Goal: Information Seeking & Learning: Learn about a topic

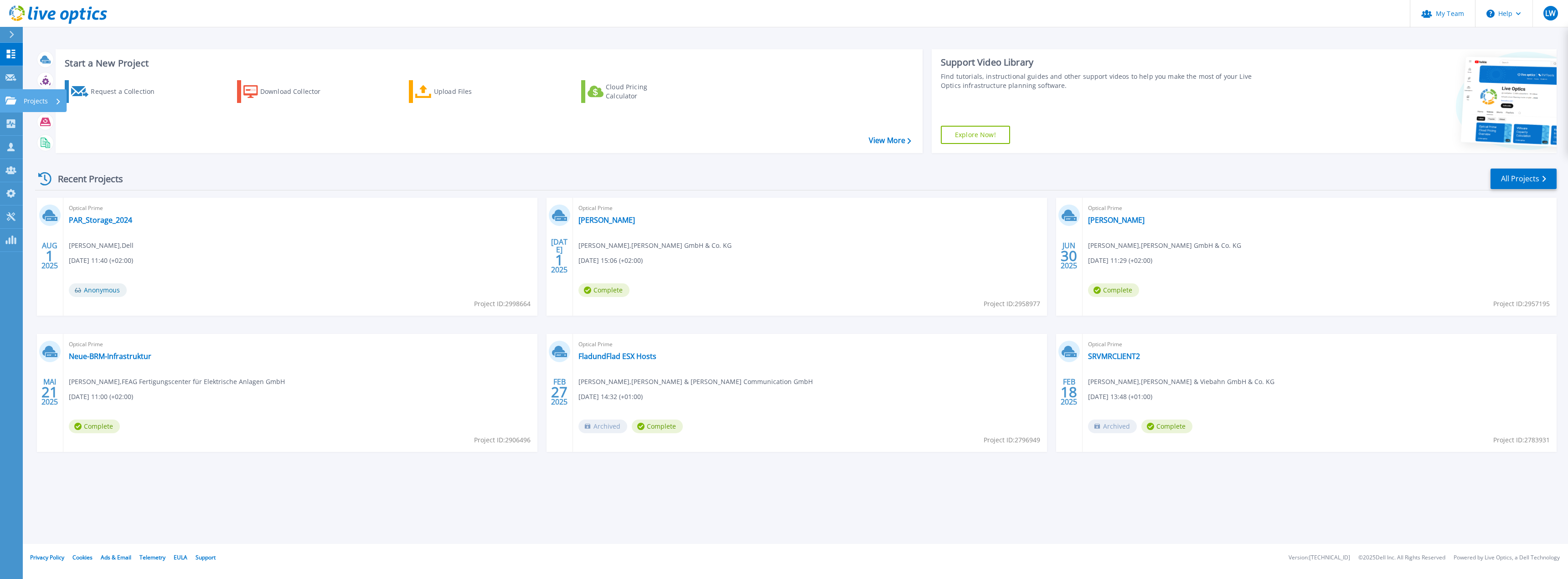
click at [12, 102] on icon at bounding box center [11, 100] width 11 height 8
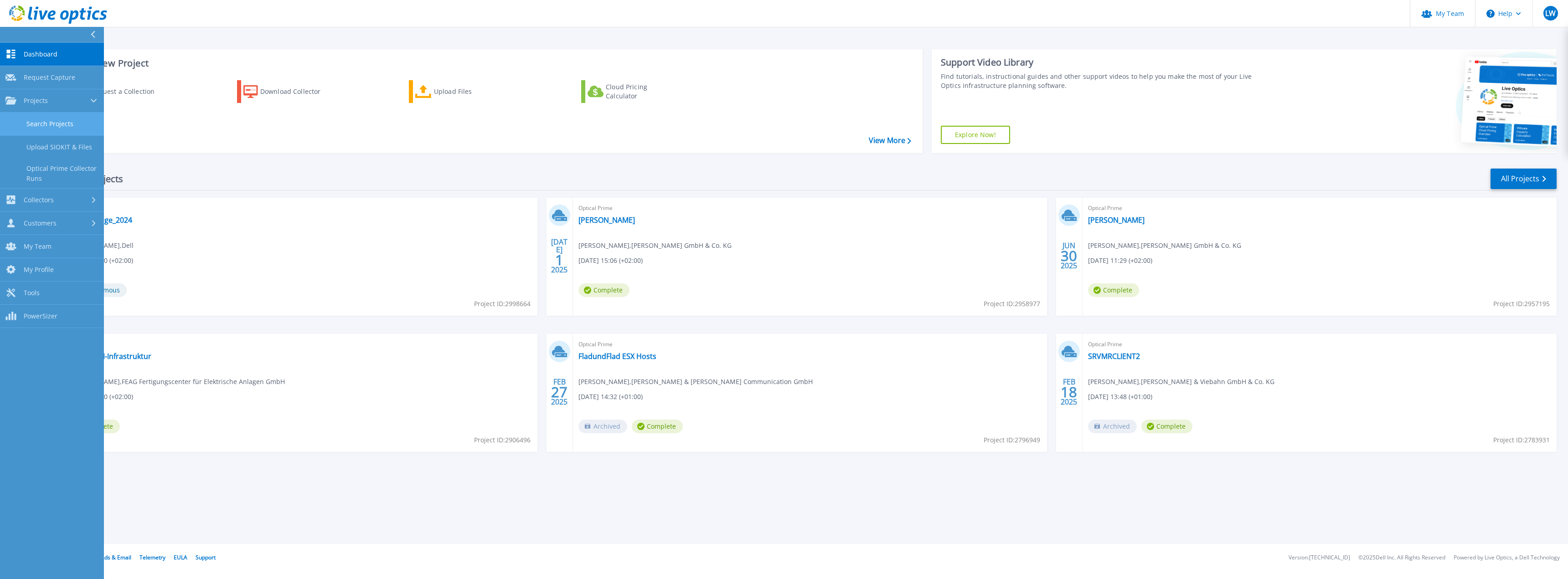
click at [52, 130] on link "Search Projects" at bounding box center [52, 124] width 104 height 23
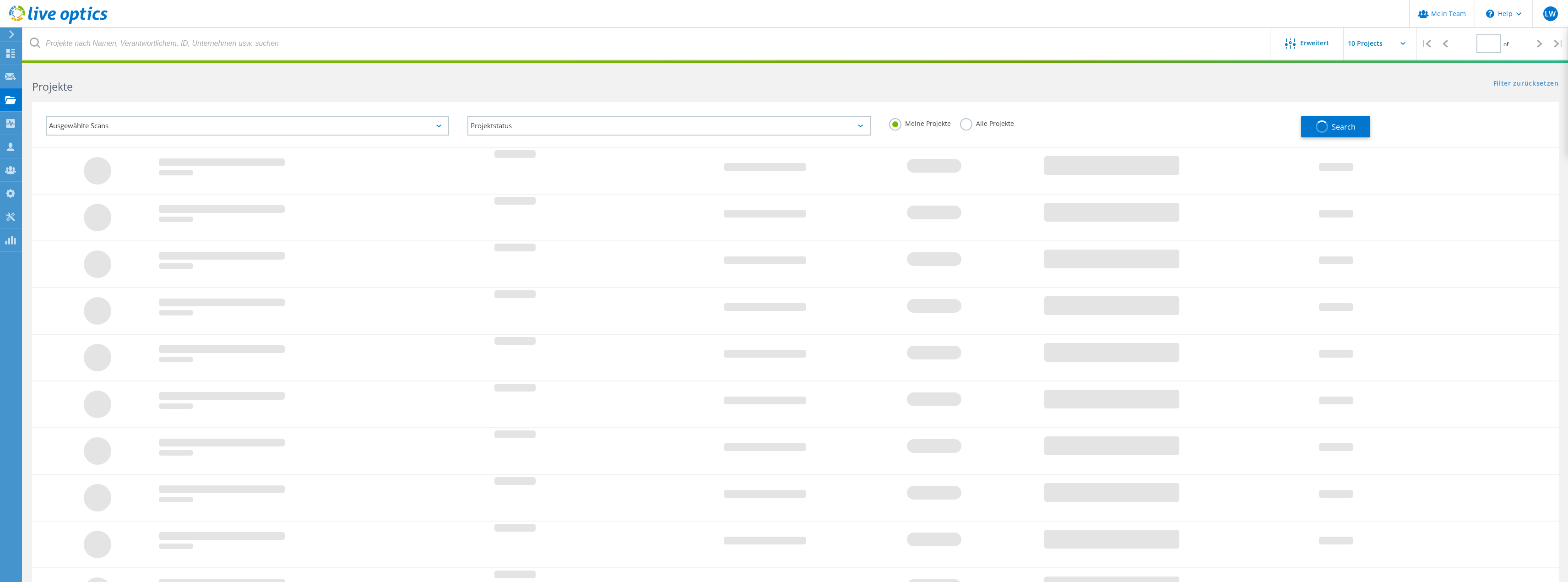
type input "1"
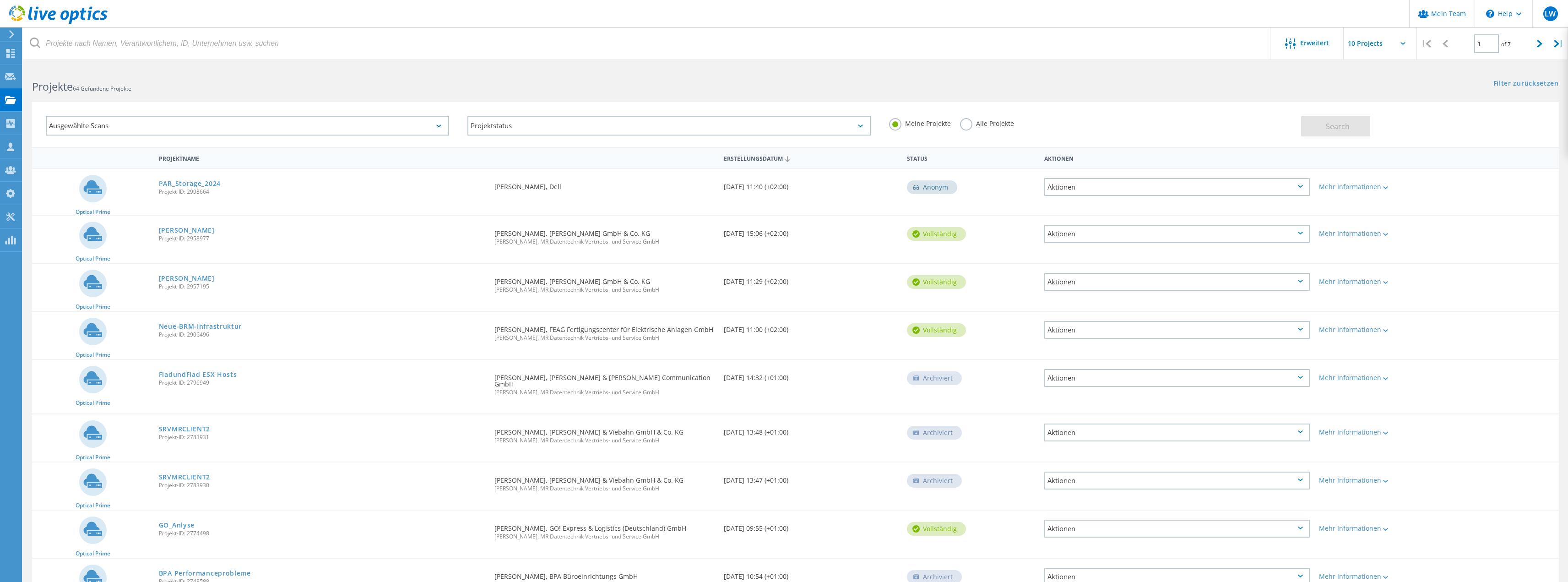
click at [967, 125] on label "Alle Projekte" at bounding box center [987, 122] width 54 height 9
click at [0, 0] on input "Alle Projekte" at bounding box center [0, 0] width 0 height 0
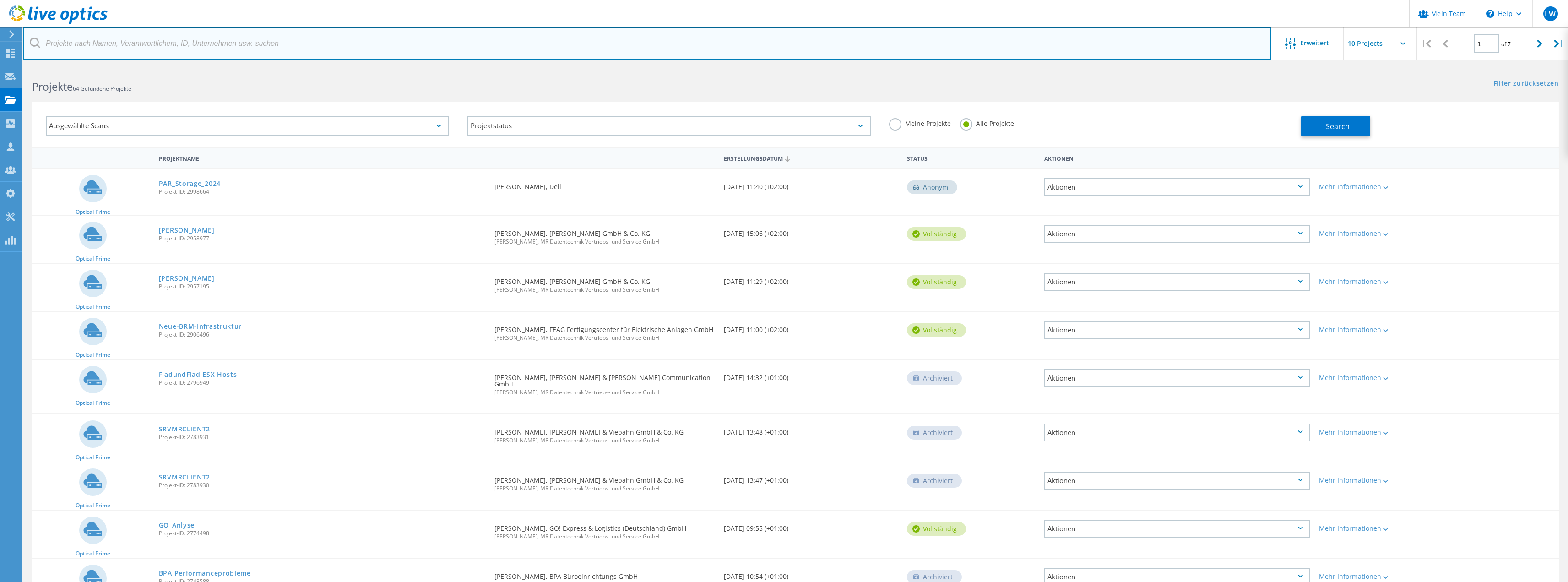
click at [308, 50] on input "text" at bounding box center [646, 43] width 1248 height 32
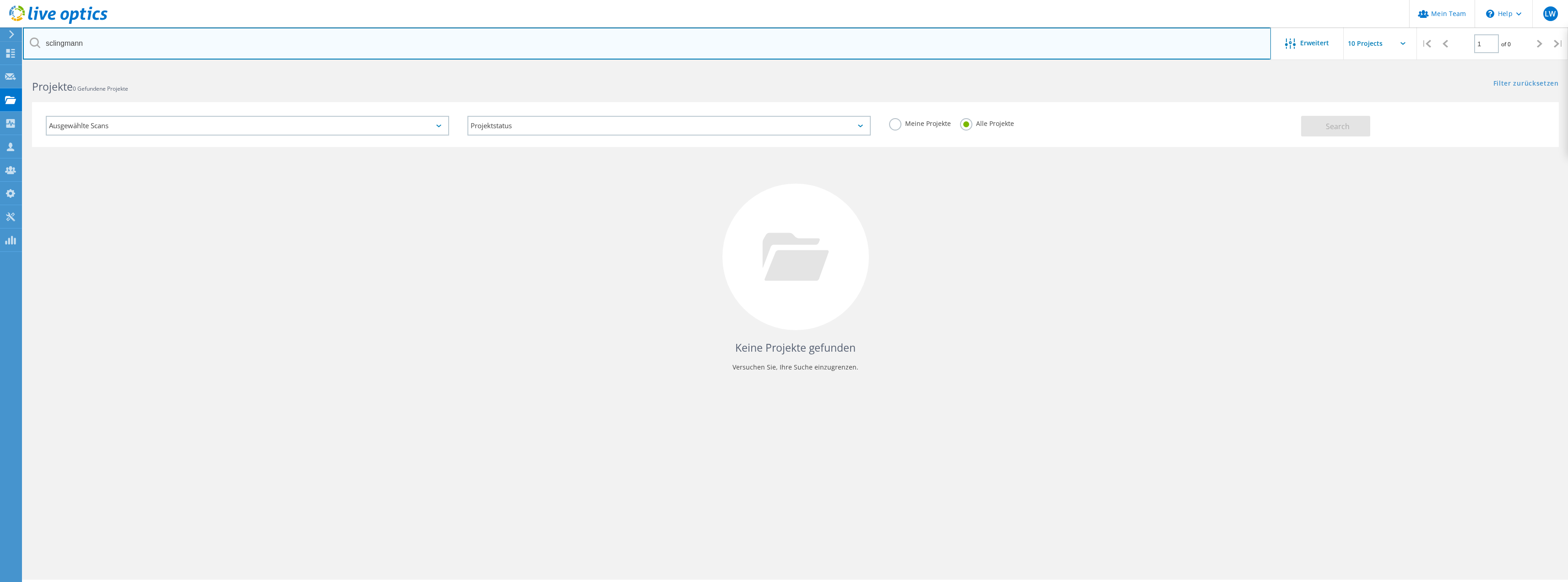
click at [56, 41] on input "sclingmann" at bounding box center [646, 43] width 1248 height 32
type input "schlingmann"
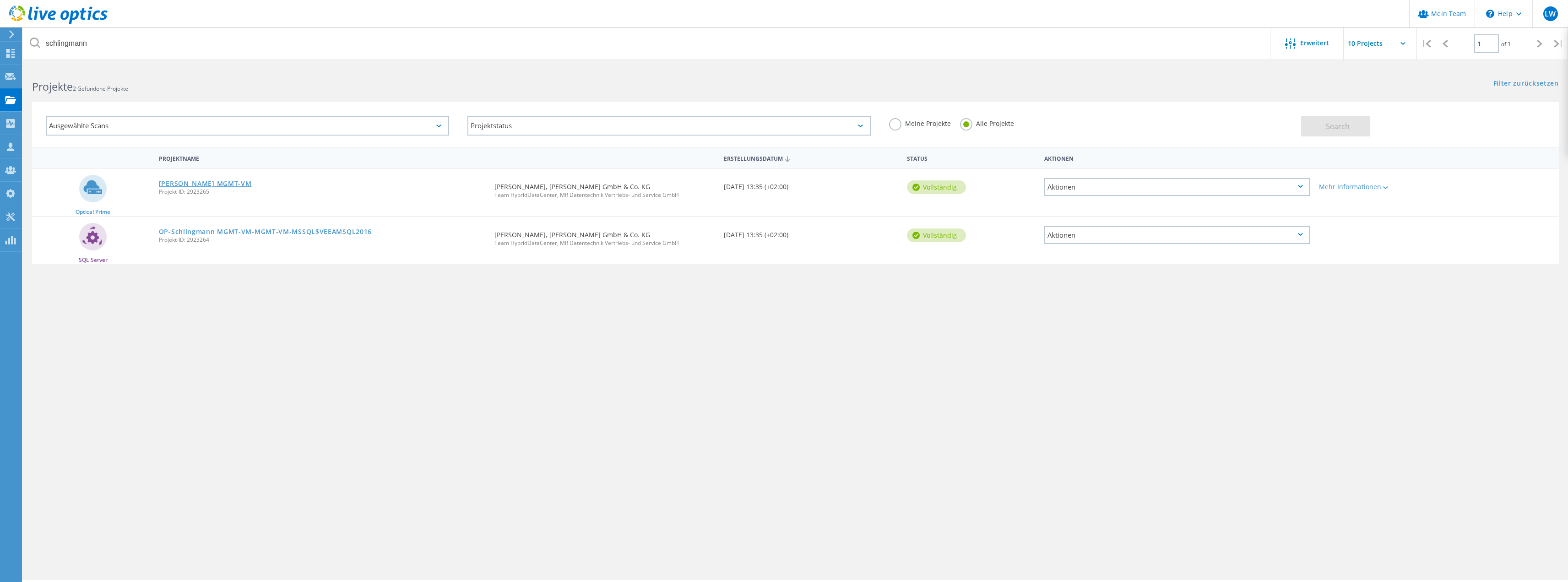
click at [212, 181] on link "Schlingmann MGMT-VM" at bounding box center [205, 183] width 93 height 6
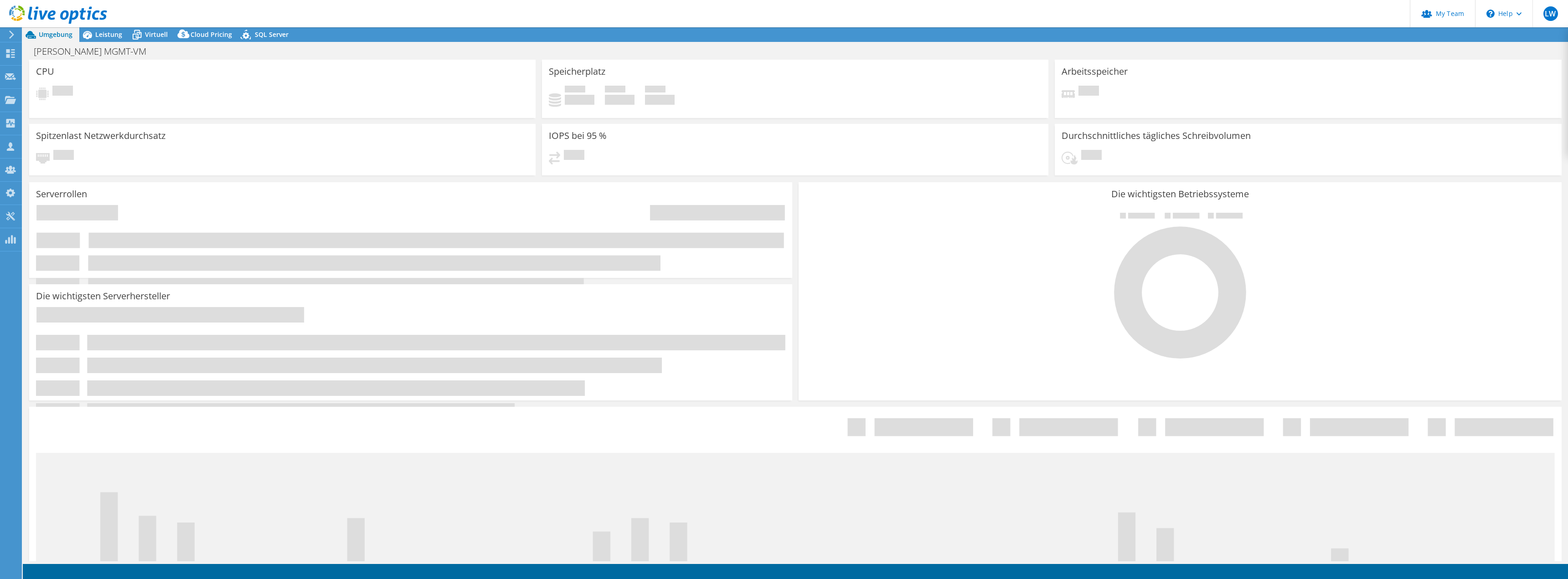
select select "USD"
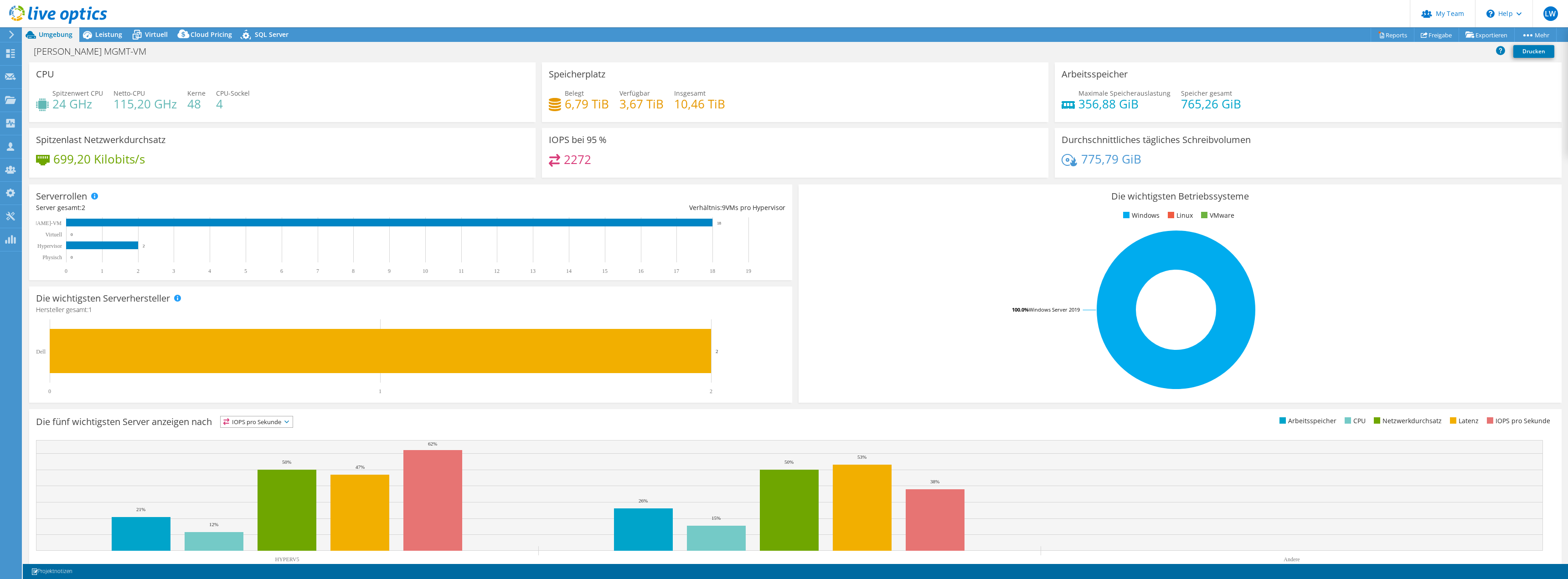
drag, startPoint x: 363, startPoint y: 81, endPoint x: 363, endPoint y: 105, distance: 24.0
click at [363, 81] on div "CPU Spitzenwert CPU 24 GHz Netto-CPU 115,20 GHz Kerne 48 CPU-Sockel 4" at bounding box center [282, 92] width 506 height 60
click at [99, 40] on div "Leistung" at bounding box center [104, 35] width 50 height 15
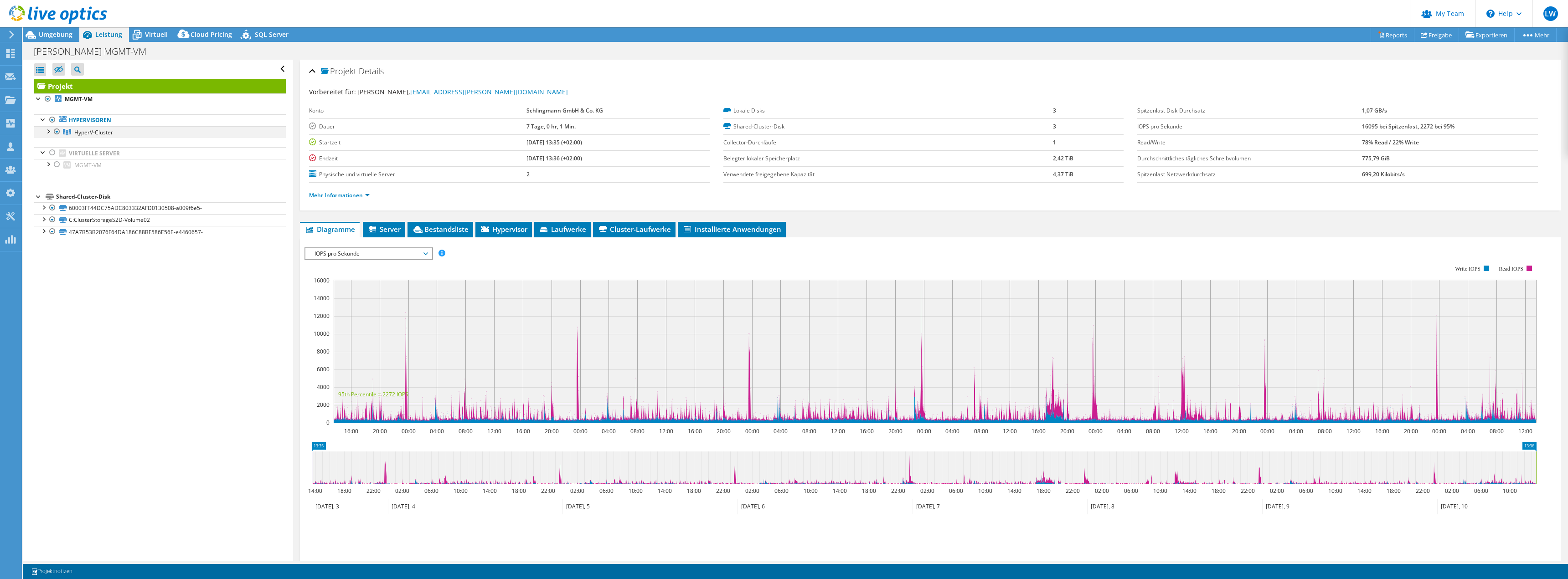
click at [47, 132] on div at bounding box center [47, 130] width 9 height 9
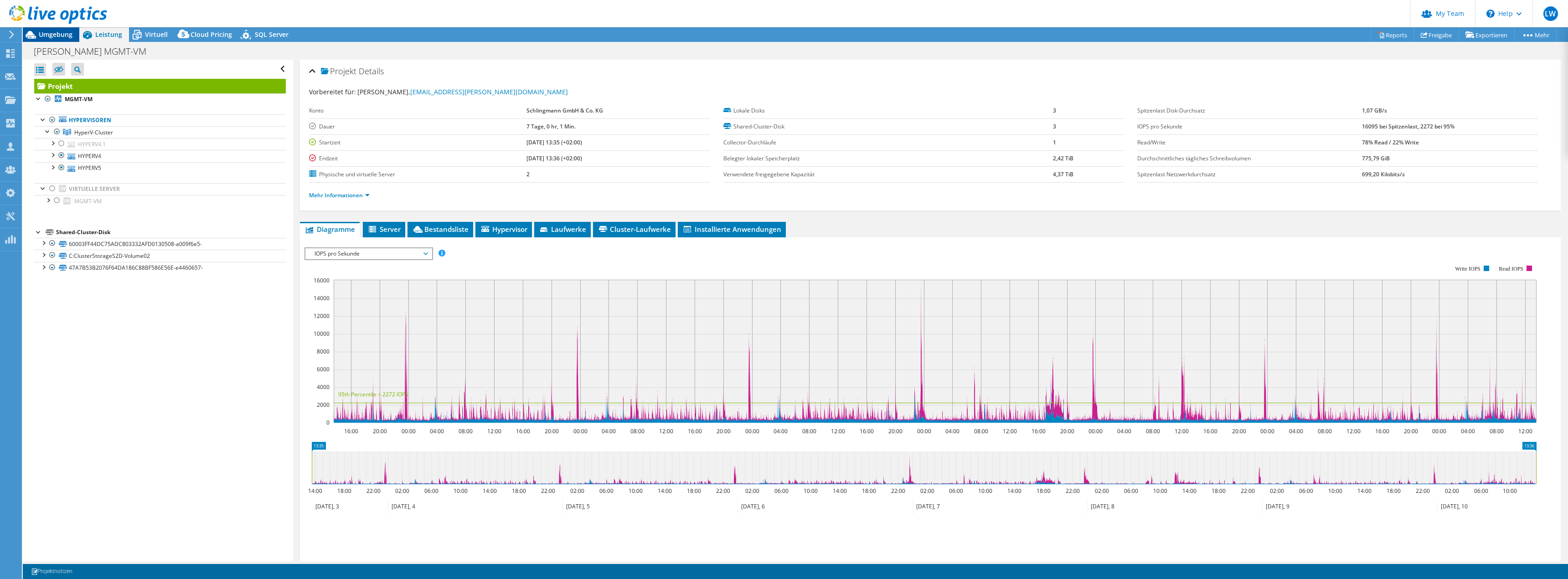
click at [50, 33] on span "Umgebung" at bounding box center [55, 34] width 33 height 9
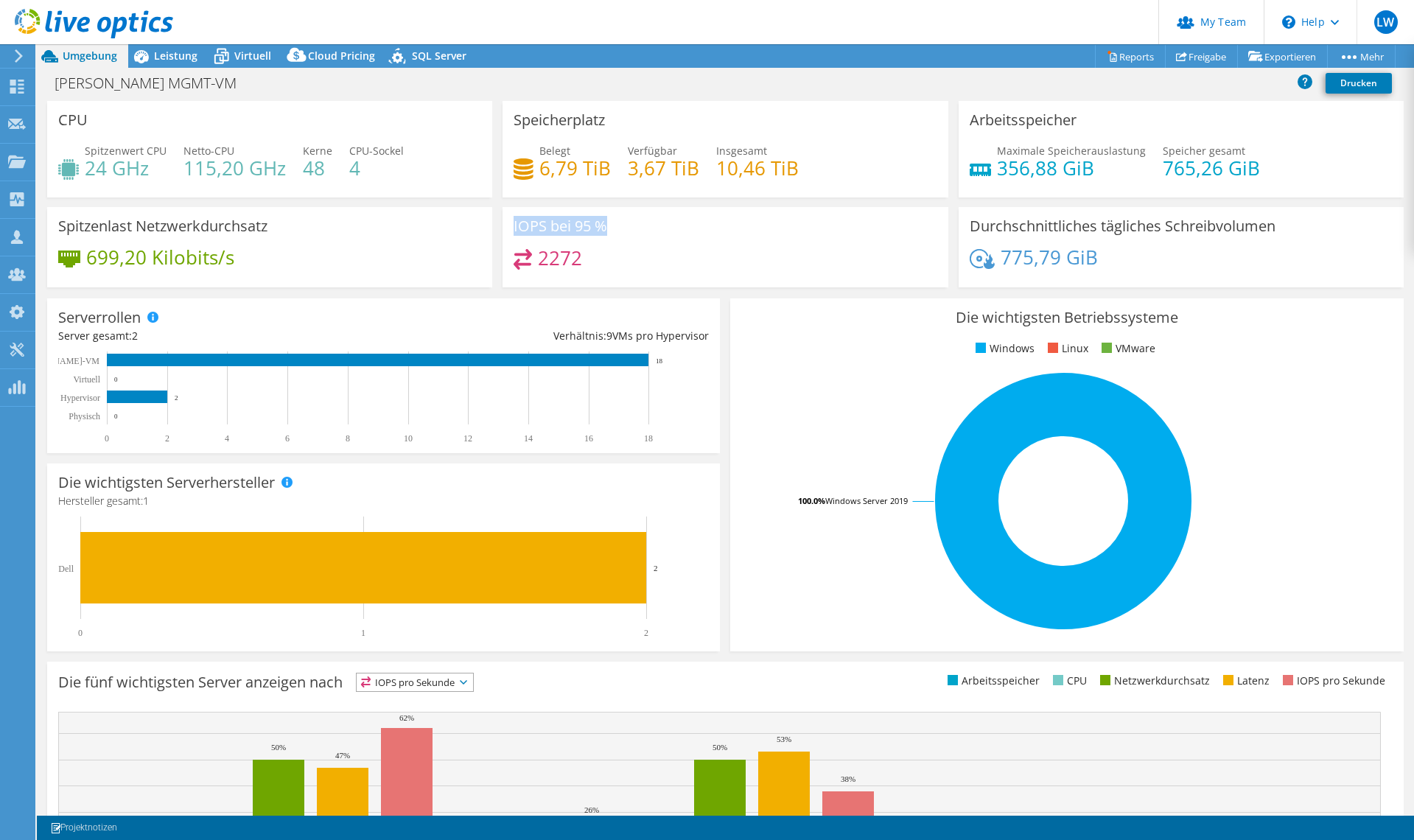
drag, startPoint x: 503, startPoint y: 224, endPoint x: 634, endPoint y: 224, distance: 131.0
click at [635, 224] on div "IOPS bei 95 % 2272" at bounding box center [725, 247] width 445 height 81
drag, startPoint x: 707, startPoint y: 265, endPoint x: 696, endPoint y: 269, distance: 11.7
click at [707, 265] on div "2272" at bounding box center [725, 265] width 423 height 31
drag, startPoint x: 992, startPoint y: 175, endPoint x: 1110, endPoint y: 174, distance: 118.0
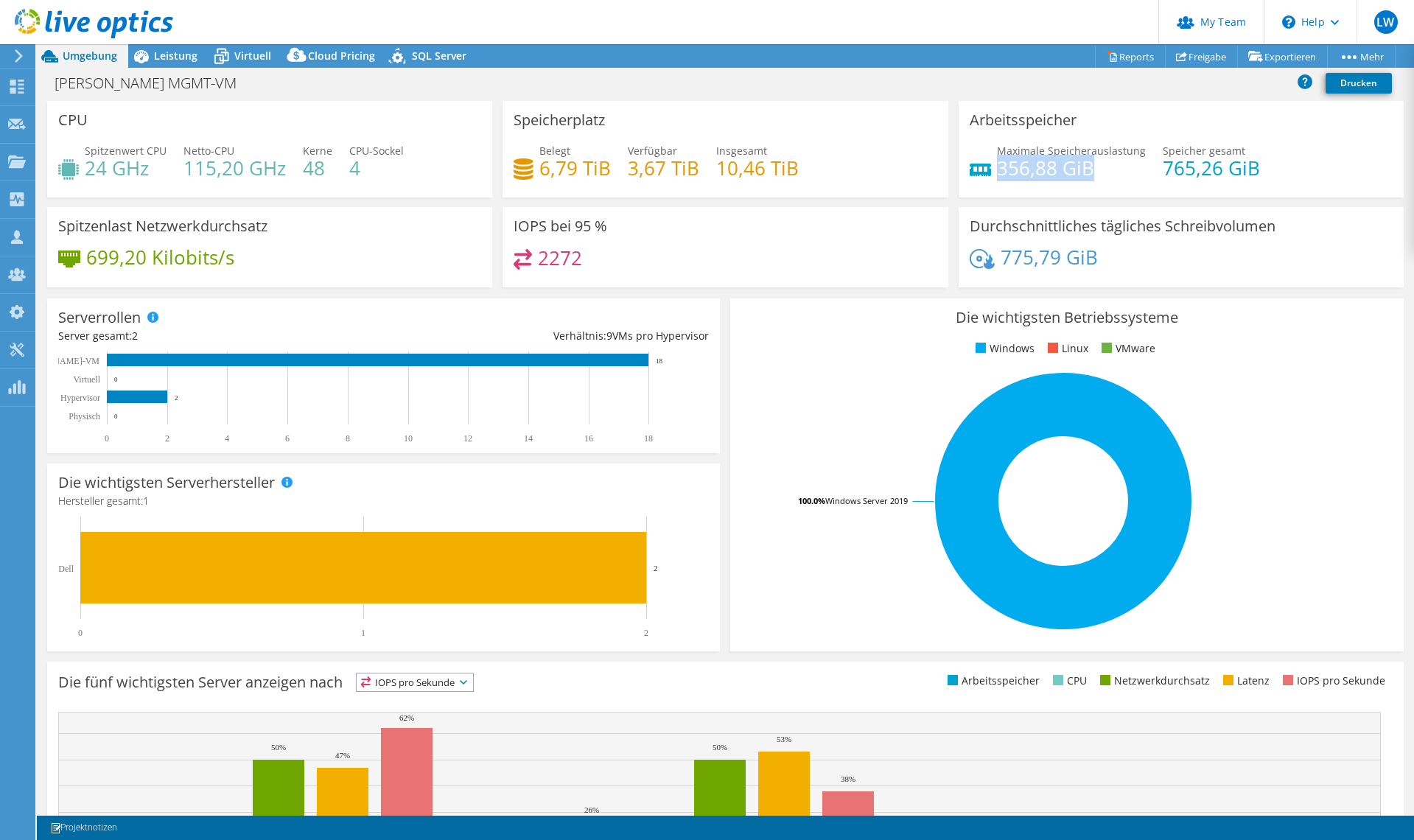
click at [1110, 174] on h4 "356,88 GiB" at bounding box center [1071, 167] width 149 height 16
drag, startPoint x: 535, startPoint y: 161, endPoint x: 793, endPoint y: 162, distance: 258.0
click at [793, 161] on div "Belegt 6,79 TiB Verfügbar 3,67 TiB Insgesamt 10,46 TiB" at bounding box center [725, 166] width 423 height 48
click at [785, 169] on h4 "10,46 TiB" at bounding box center [758, 167] width 83 height 16
drag, startPoint x: 609, startPoint y: 174, endPoint x: 794, endPoint y: 175, distance: 185.0
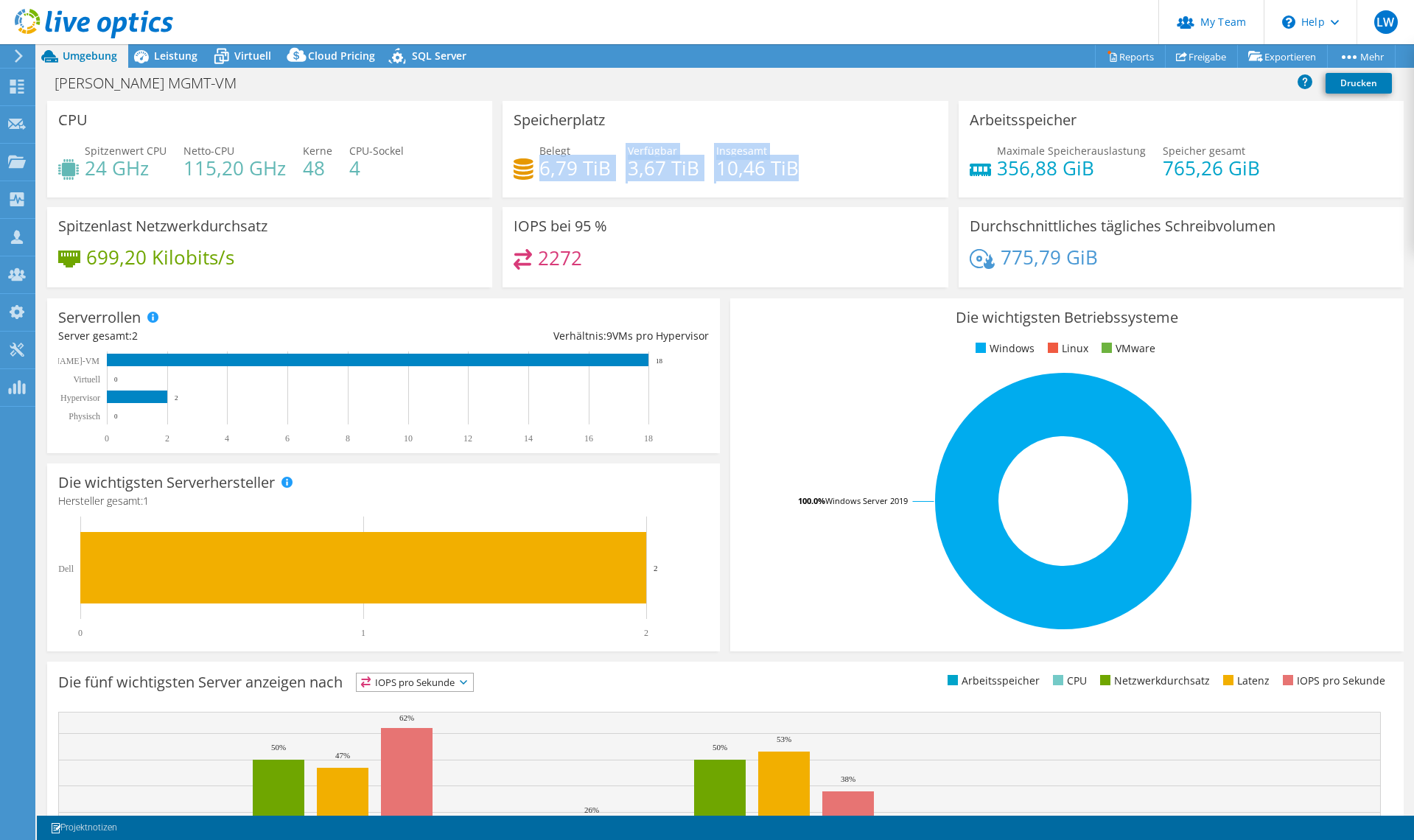
click at [796, 175] on div "Belegt 6,79 TiB Verfügbar 3,67 TiB Insgesamt 10,46 TiB" at bounding box center [725, 166] width 423 height 48
click at [785, 175] on h4 "10,46 TiB" at bounding box center [758, 167] width 83 height 16
drag, startPoint x: 626, startPoint y: 169, endPoint x: 699, endPoint y: 170, distance: 73.0
click at [699, 170] on div "Belegt 6,79 TiB Verfügbar 3,67 TiB Insgesamt 10,46 TiB" at bounding box center [725, 166] width 423 height 48
click at [708, 192] on div "Speicherplatz Belegt 6,79 TiB Verfügbar 3,67 TiB Insgesamt 10,46 TiB" at bounding box center [725, 150] width 445 height 96
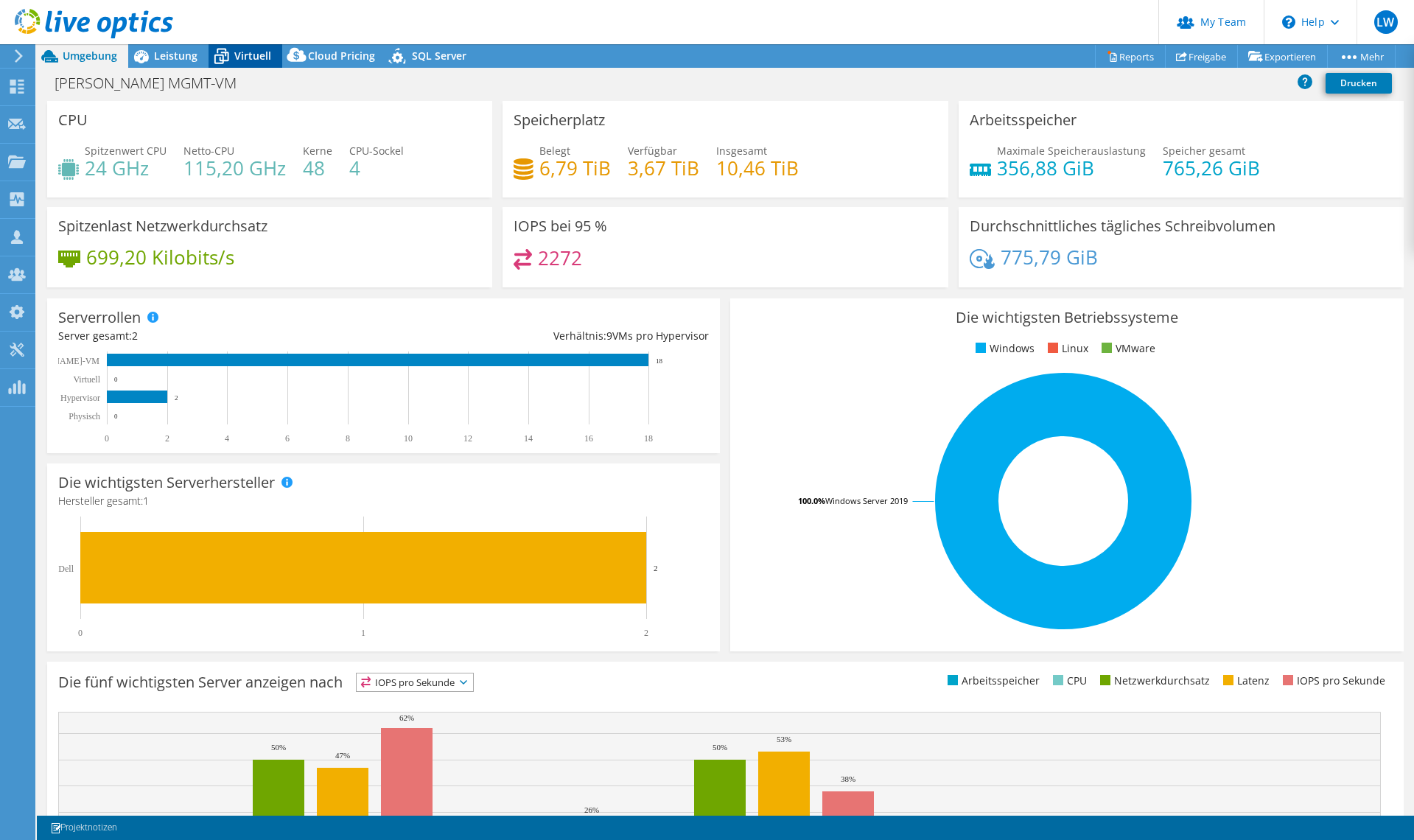
click at [236, 65] on div "Virtuell" at bounding box center [245, 56] width 74 height 24
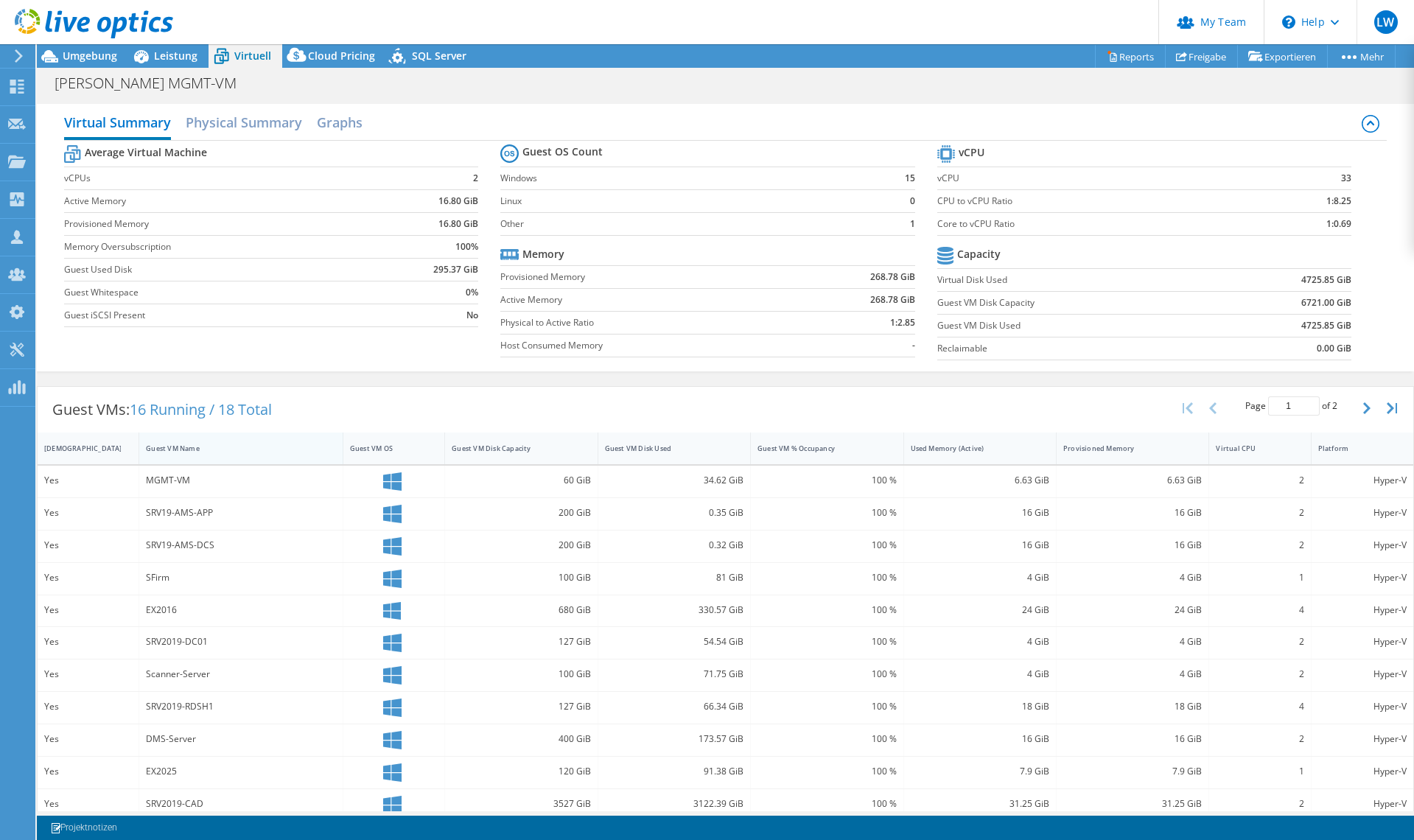
scroll to position [143, 0]
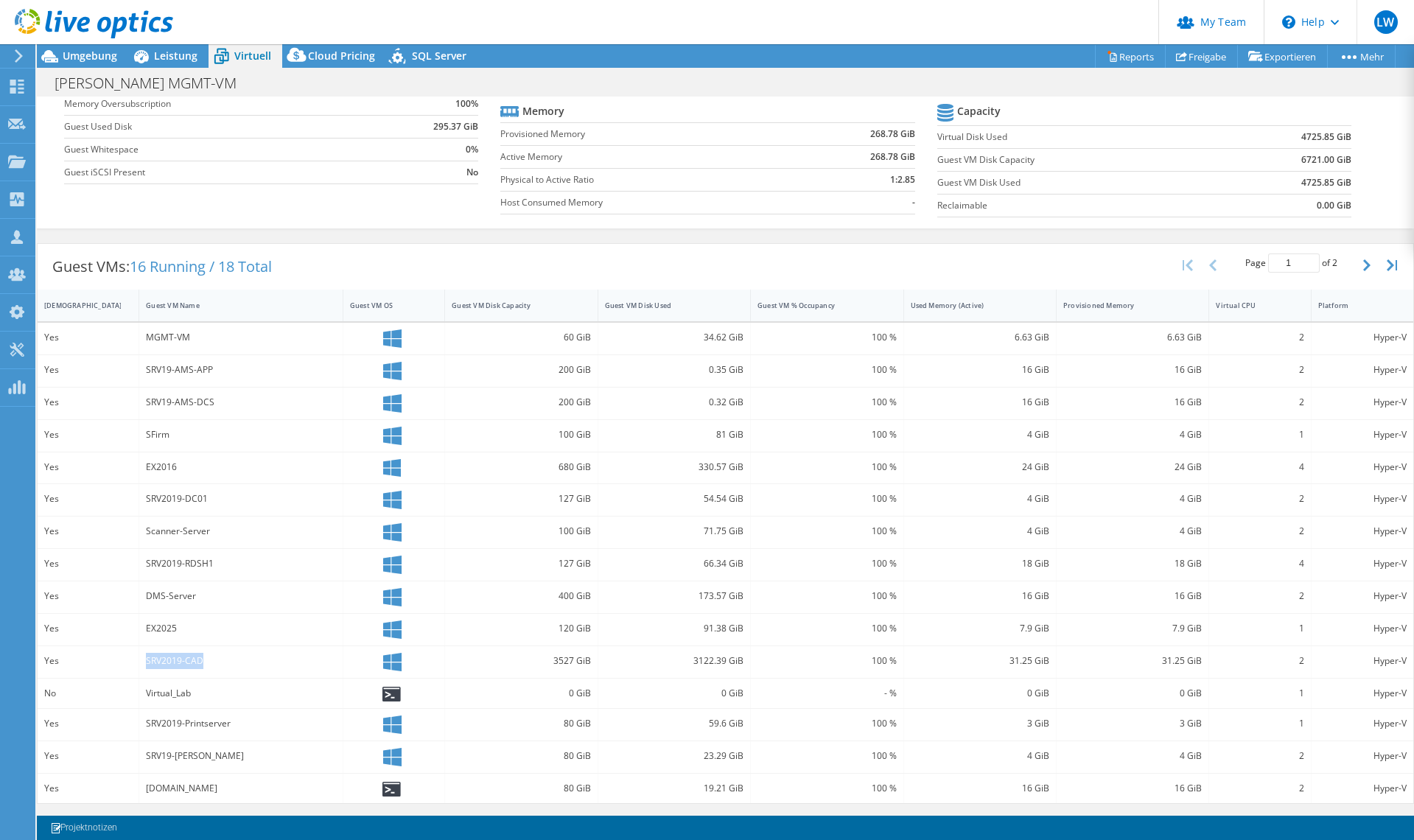
drag, startPoint x: 140, startPoint y: 661, endPoint x: 229, endPoint y: 658, distance: 89.1
click at [229, 658] on div "SRV2019-CAD" at bounding box center [241, 662] width 204 height 31
drag, startPoint x: 69, startPoint y: 53, endPoint x: 125, endPoint y: 65, distance: 57.3
click at [69, 53] on span "Umgebung" at bounding box center [90, 55] width 54 height 14
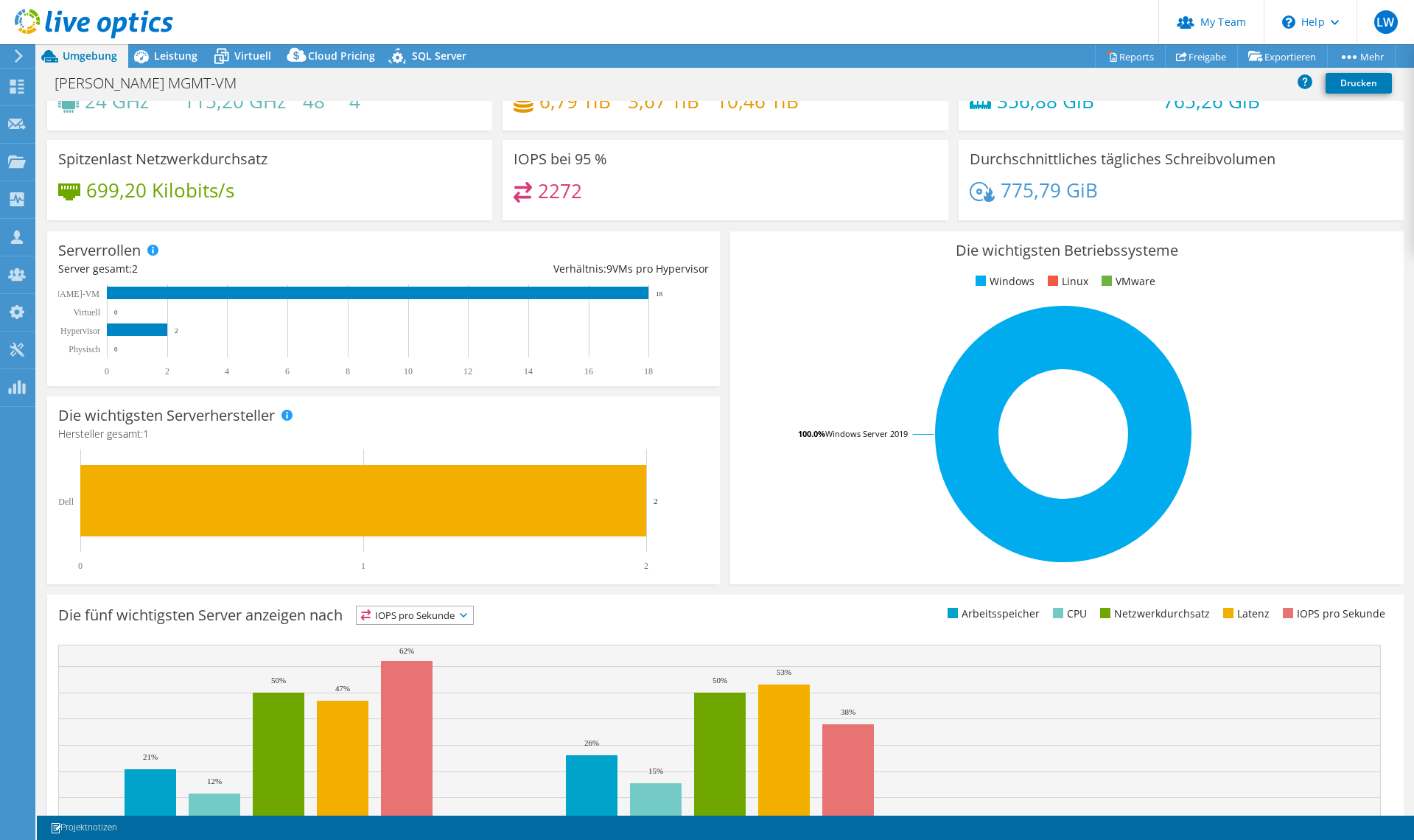
scroll to position [0, 0]
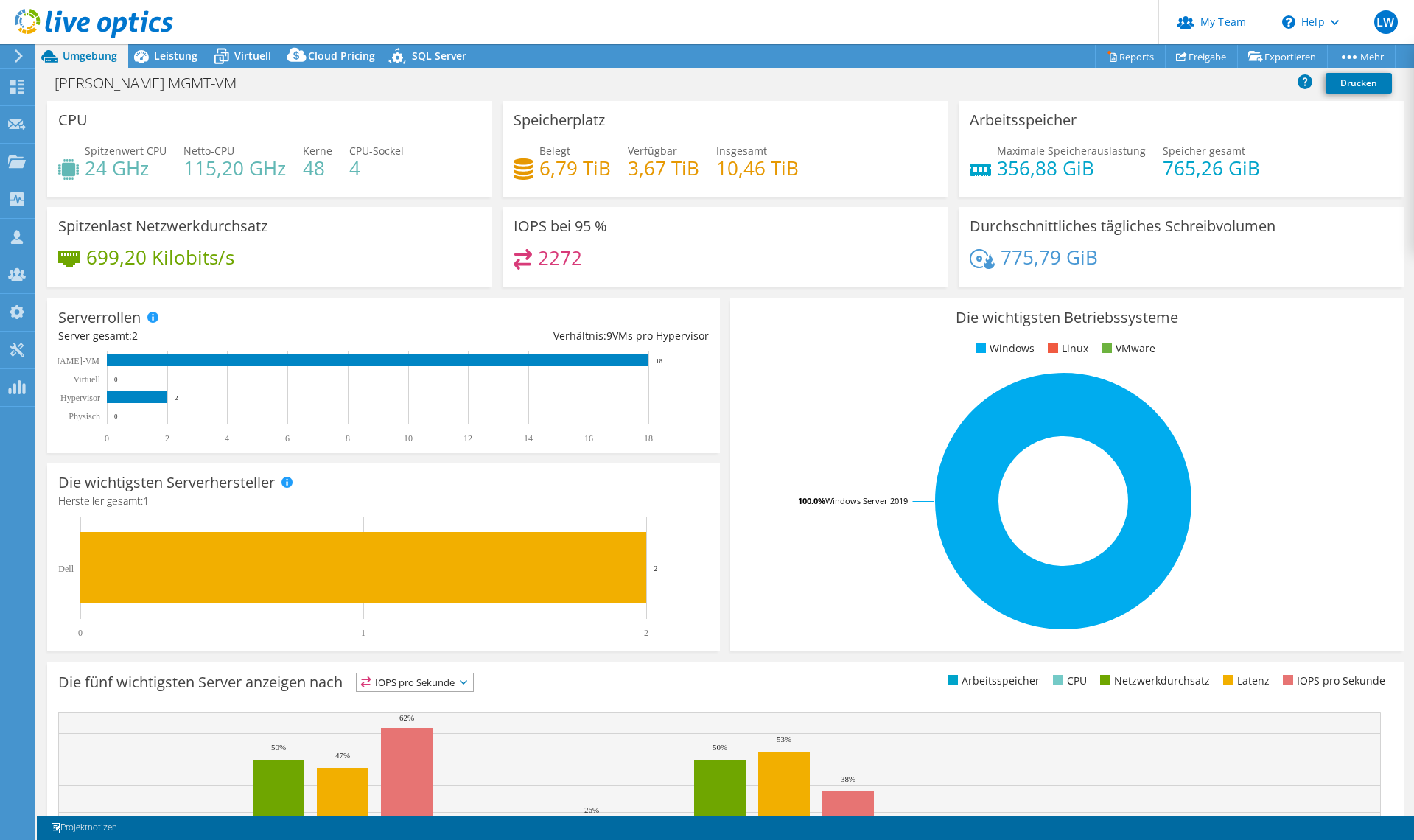
drag, startPoint x: 124, startPoint y: 134, endPoint x: 191, endPoint y: 85, distance: 83.0
click at [124, 134] on div "CPU Spitzenwert CPU 24 GHz Netto-CPU 115,20 GHz Kerne 48 CPU-Sockel 4" at bounding box center [270, 150] width 445 height 96
click at [188, 52] on span "Leistung" at bounding box center [176, 55] width 43 height 14
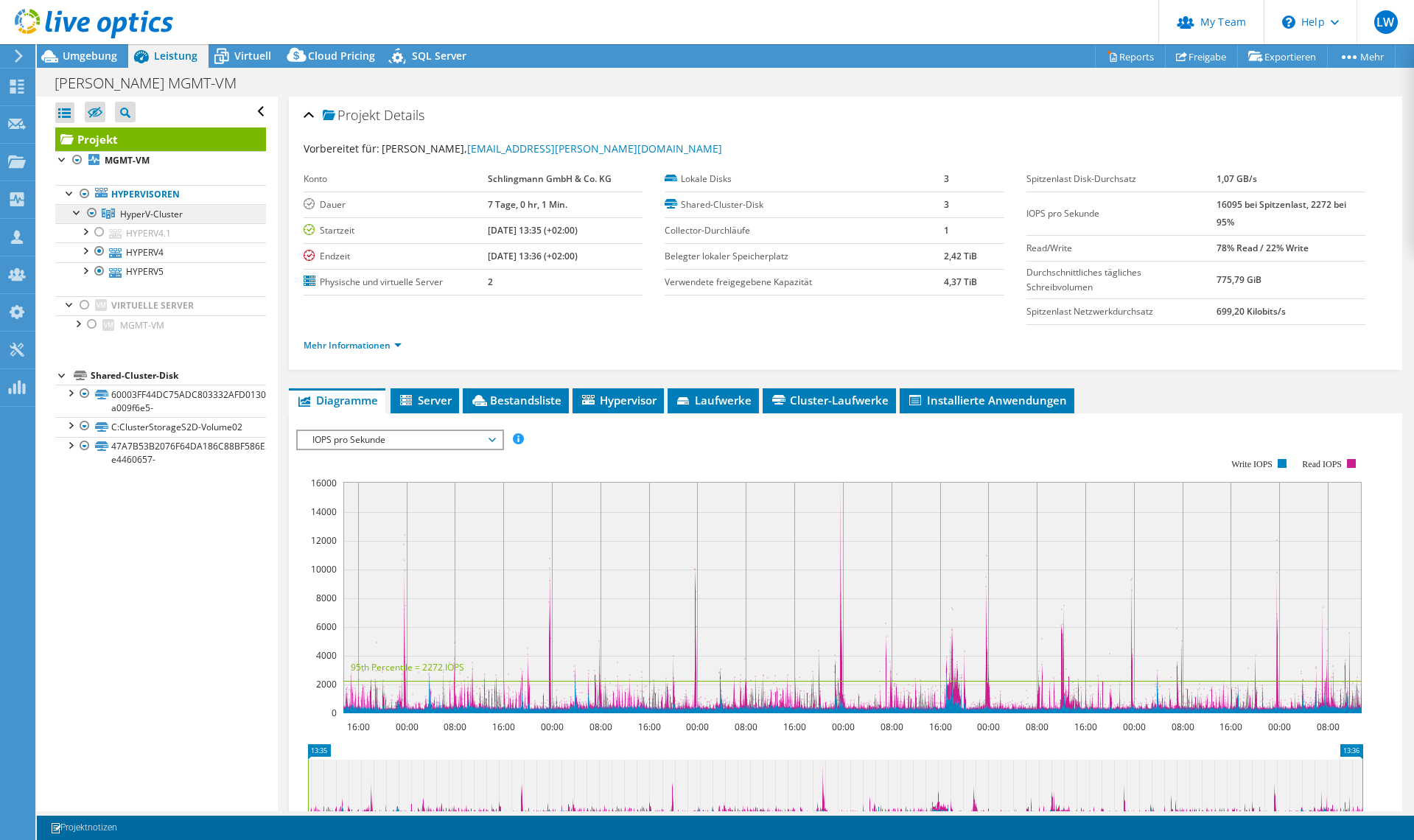
click at [156, 209] on span "HyperV-Cluster" at bounding box center [152, 213] width 63 height 13
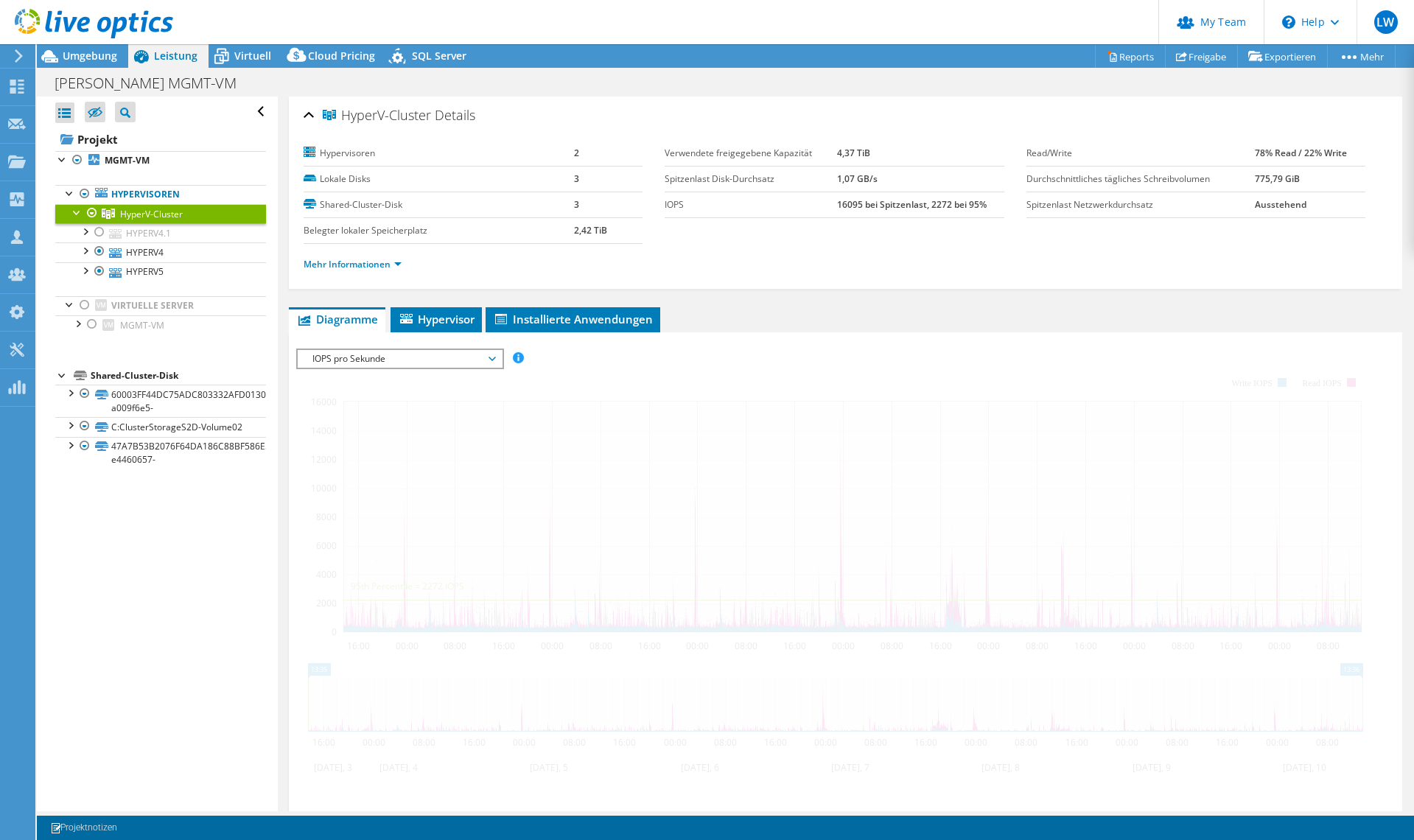
click at [368, 443] on div at bounding box center [845, 599] width 1099 height 503
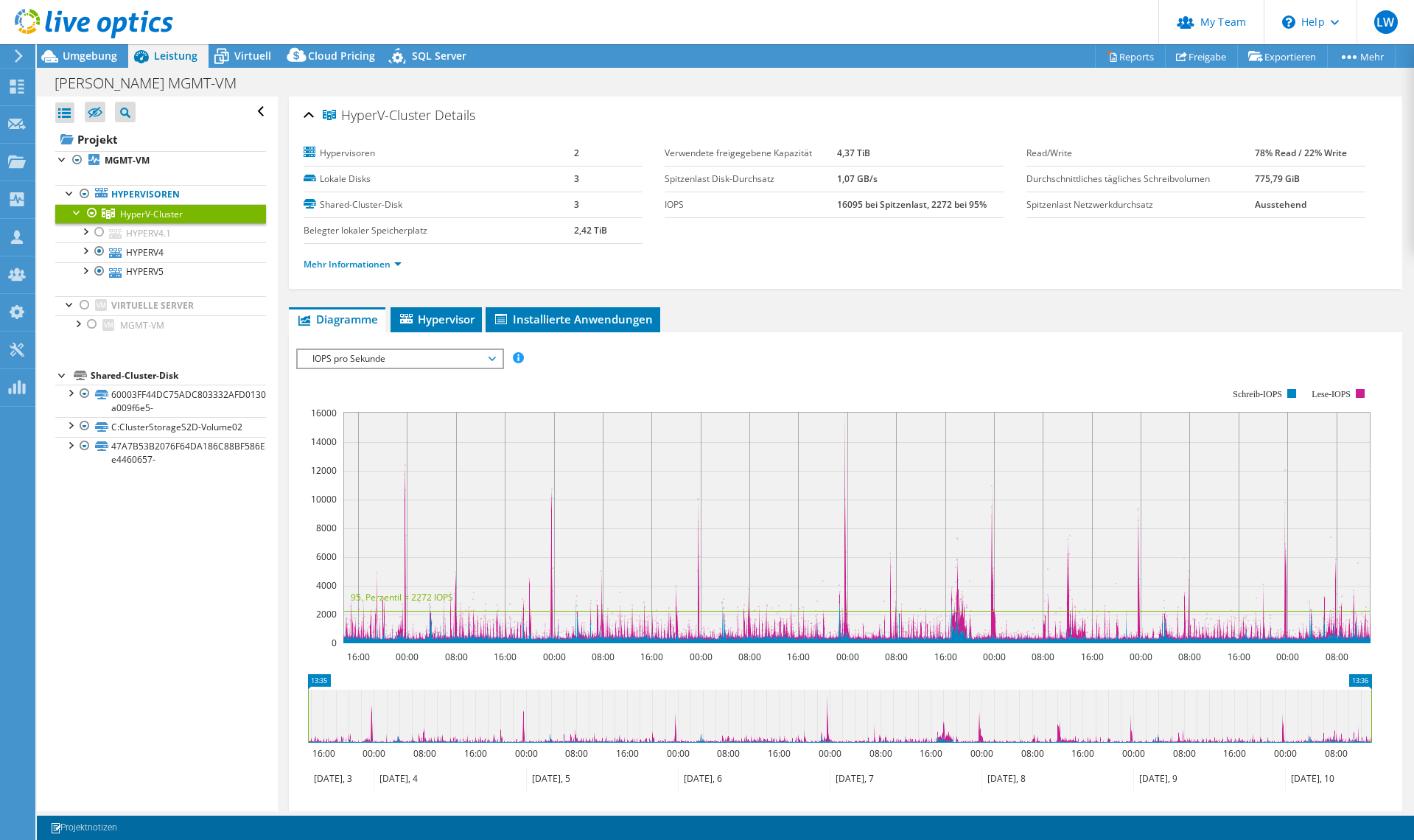
click at [346, 353] on span "IOPS pro Sekunde" at bounding box center [400, 359] width 189 height 18
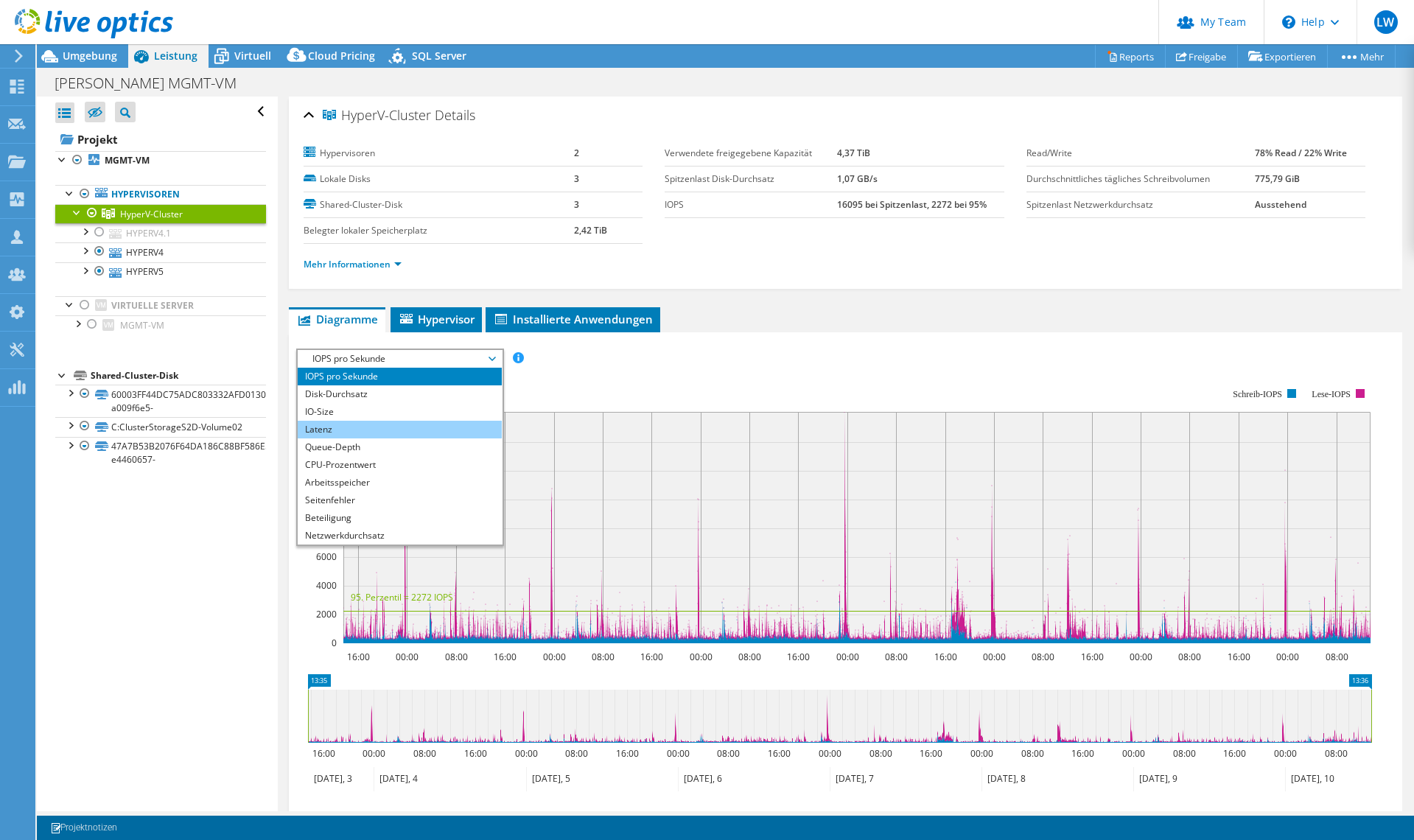
click at [353, 431] on li "Latenz" at bounding box center [400, 430] width 204 height 18
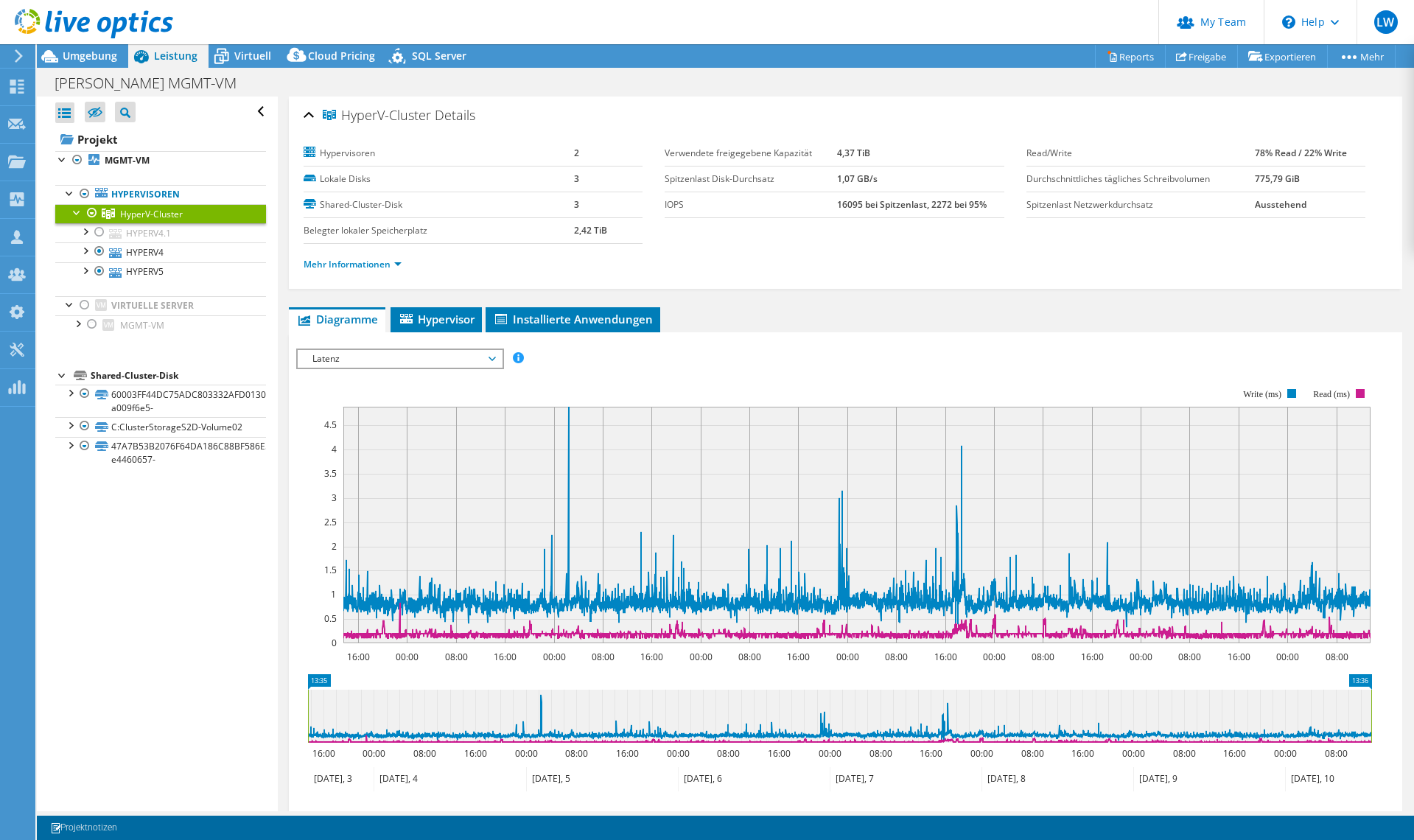
click at [374, 356] on span "Latenz" at bounding box center [400, 359] width 189 height 18
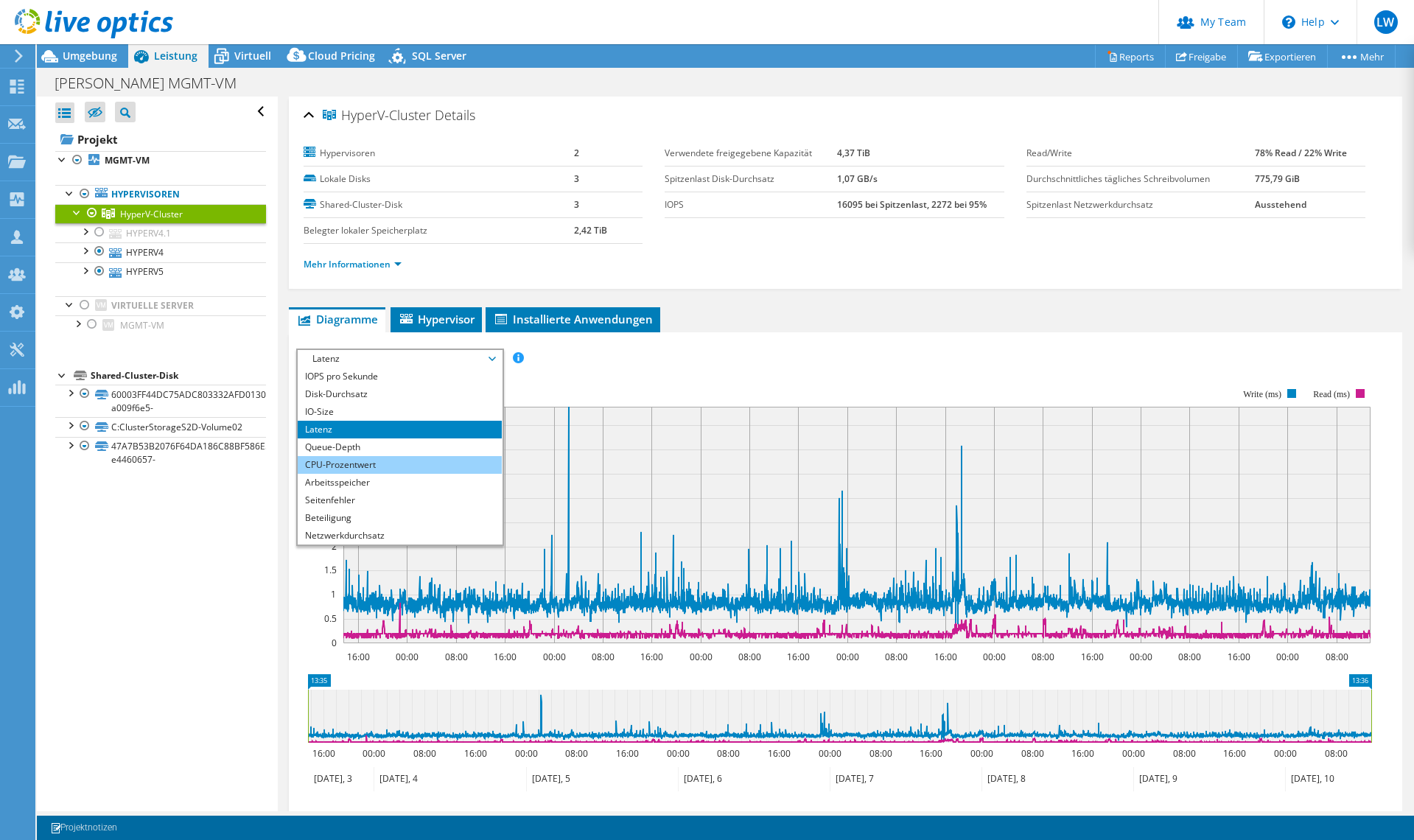
click at [371, 456] on li "CPU-Prozentwert" at bounding box center [400, 465] width 204 height 18
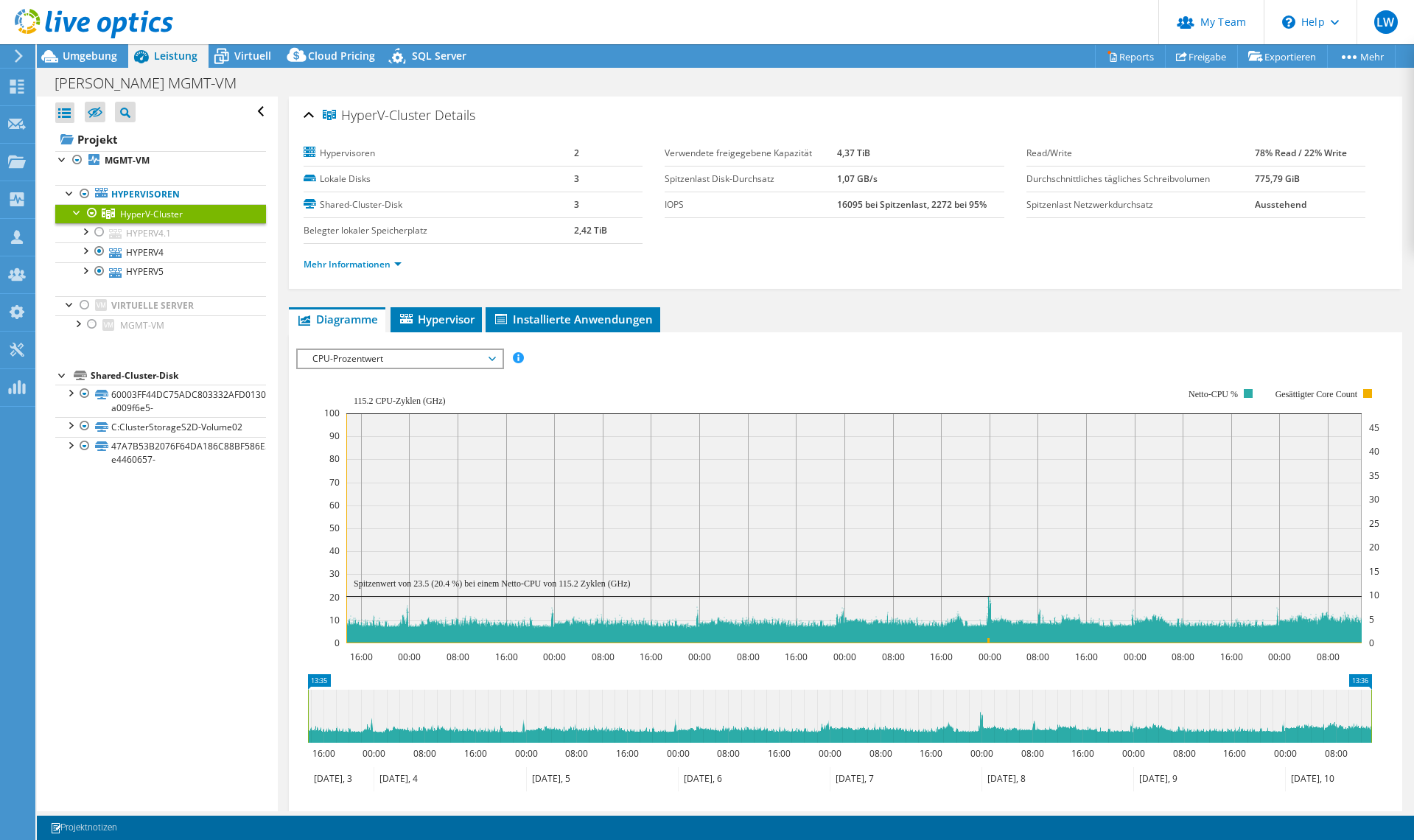
click at [336, 354] on span "CPU-Prozentwert" at bounding box center [400, 359] width 189 height 18
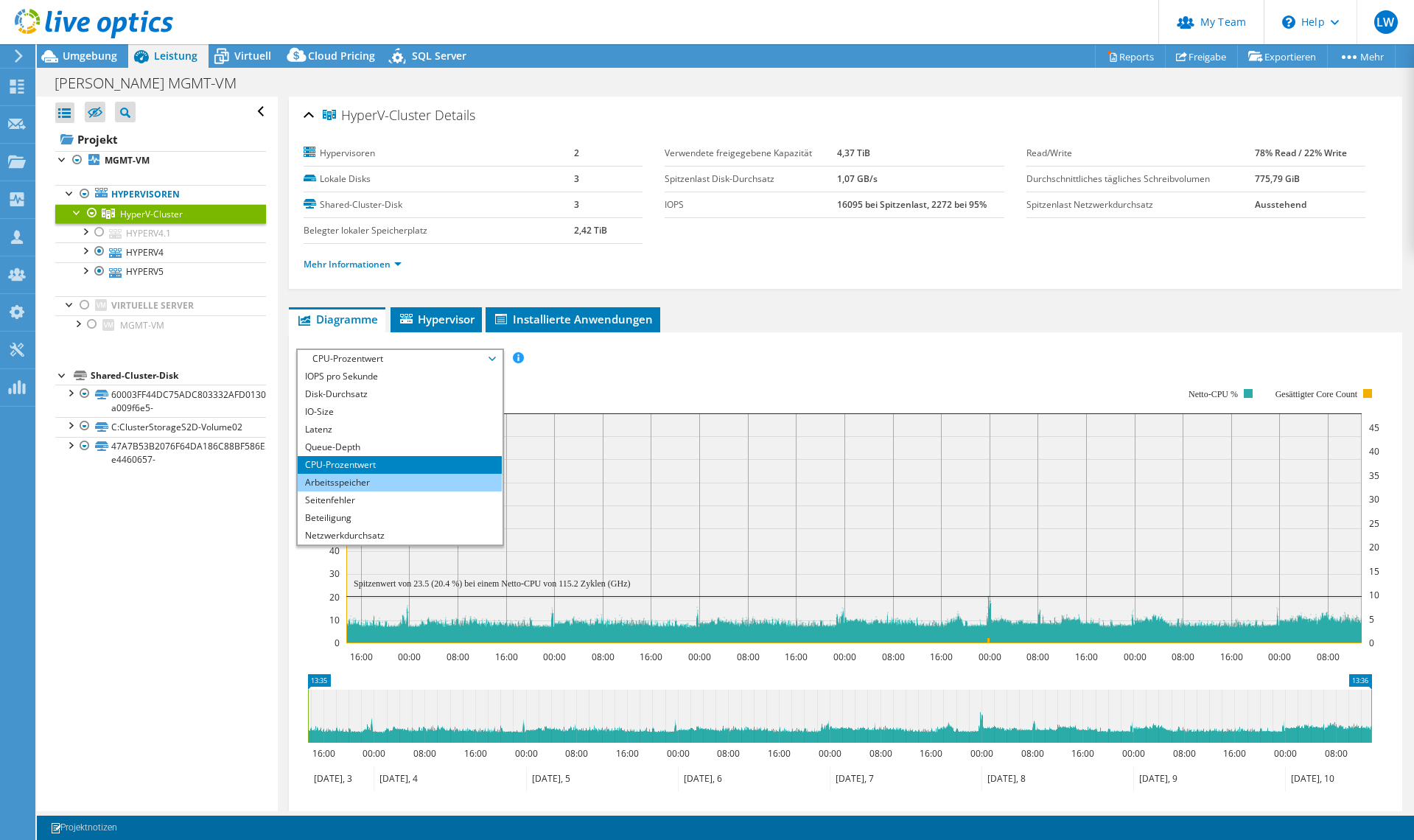
click at [347, 485] on li "Arbeitsspeicher" at bounding box center [400, 483] width 204 height 18
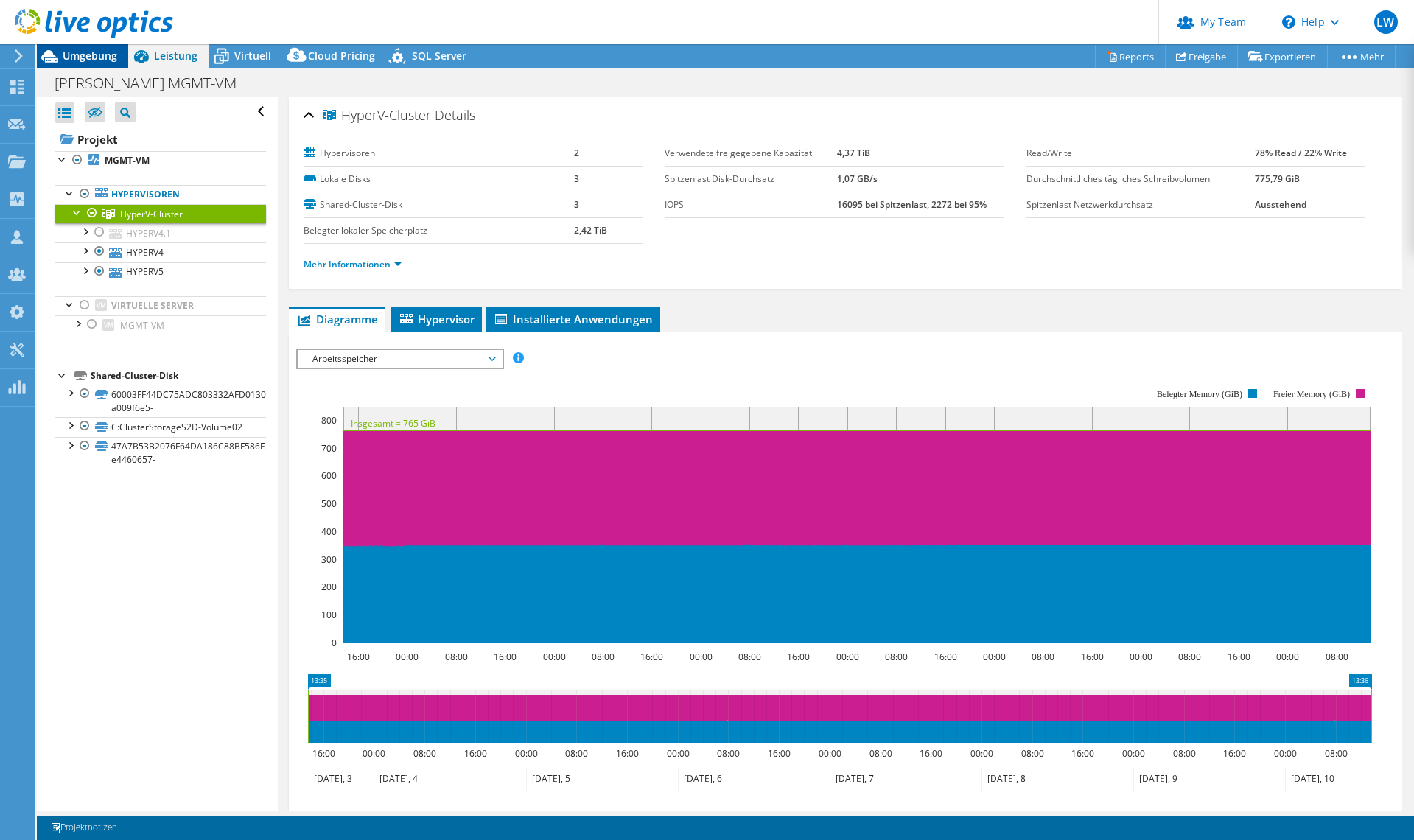
click at [95, 57] on span "Umgebung" at bounding box center [90, 55] width 54 height 14
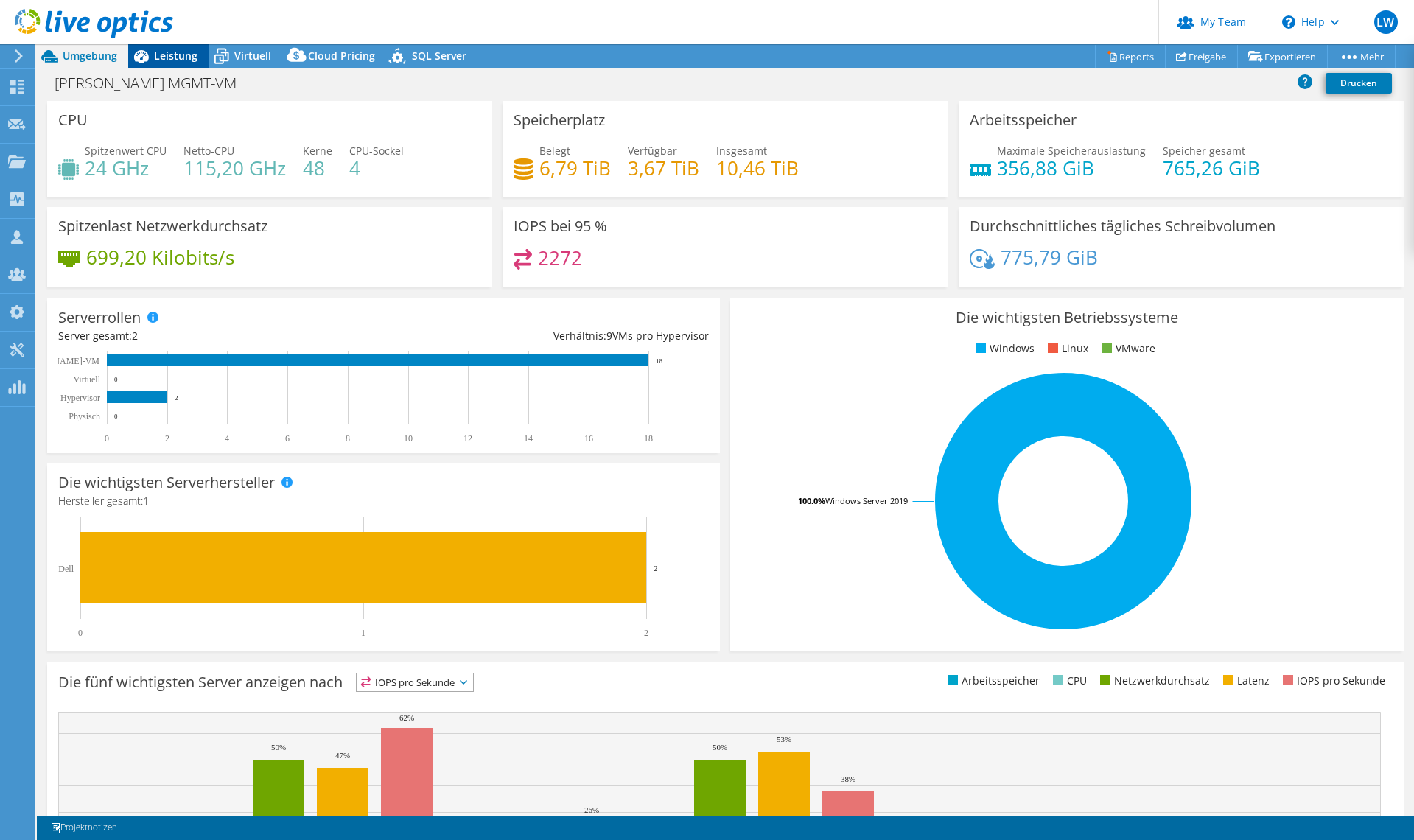
click at [155, 59] on span "Leistung" at bounding box center [176, 55] width 43 height 14
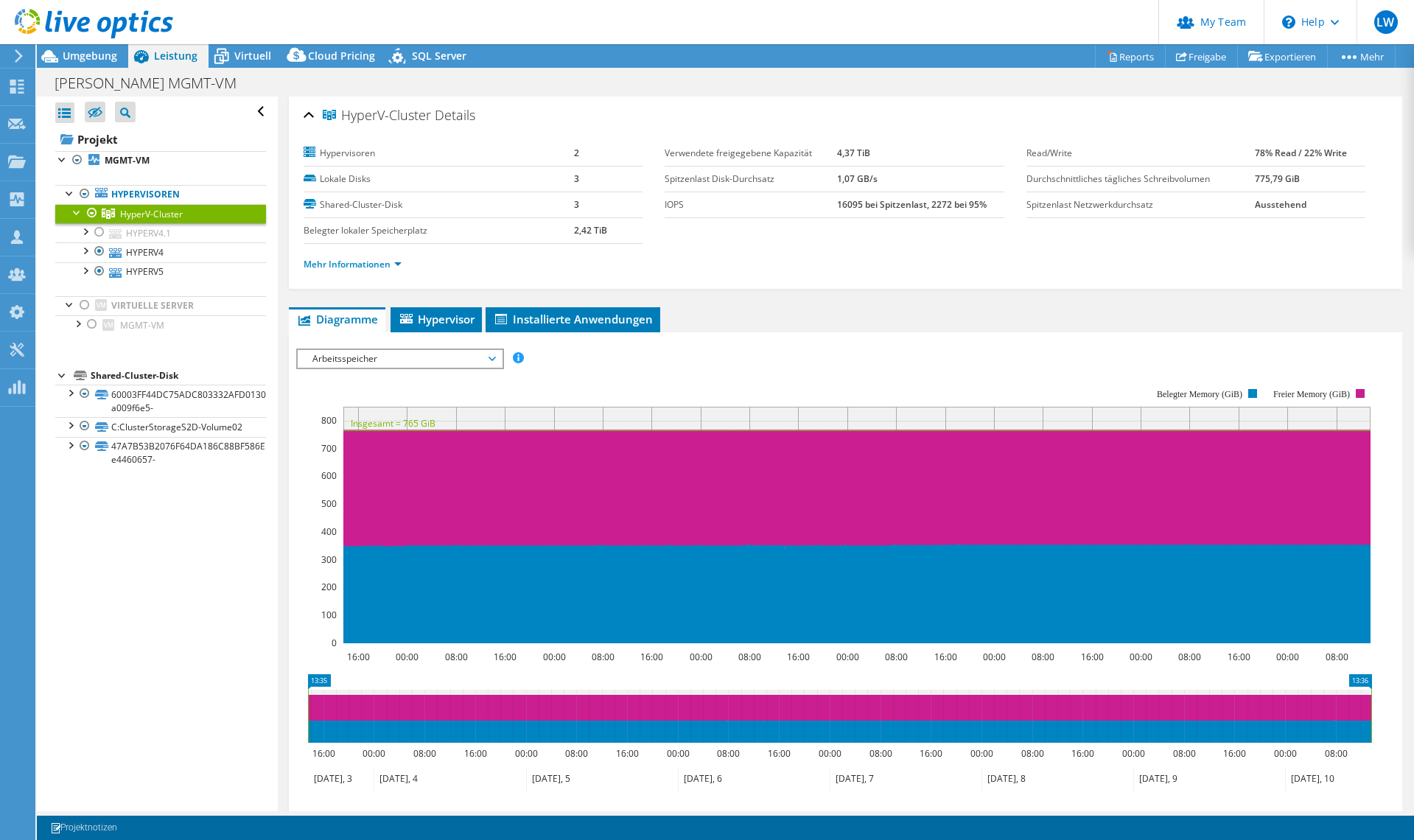
click at [324, 356] on span "Arbeitsspeicher" at bounding box center [400, 359] width 189 height 18
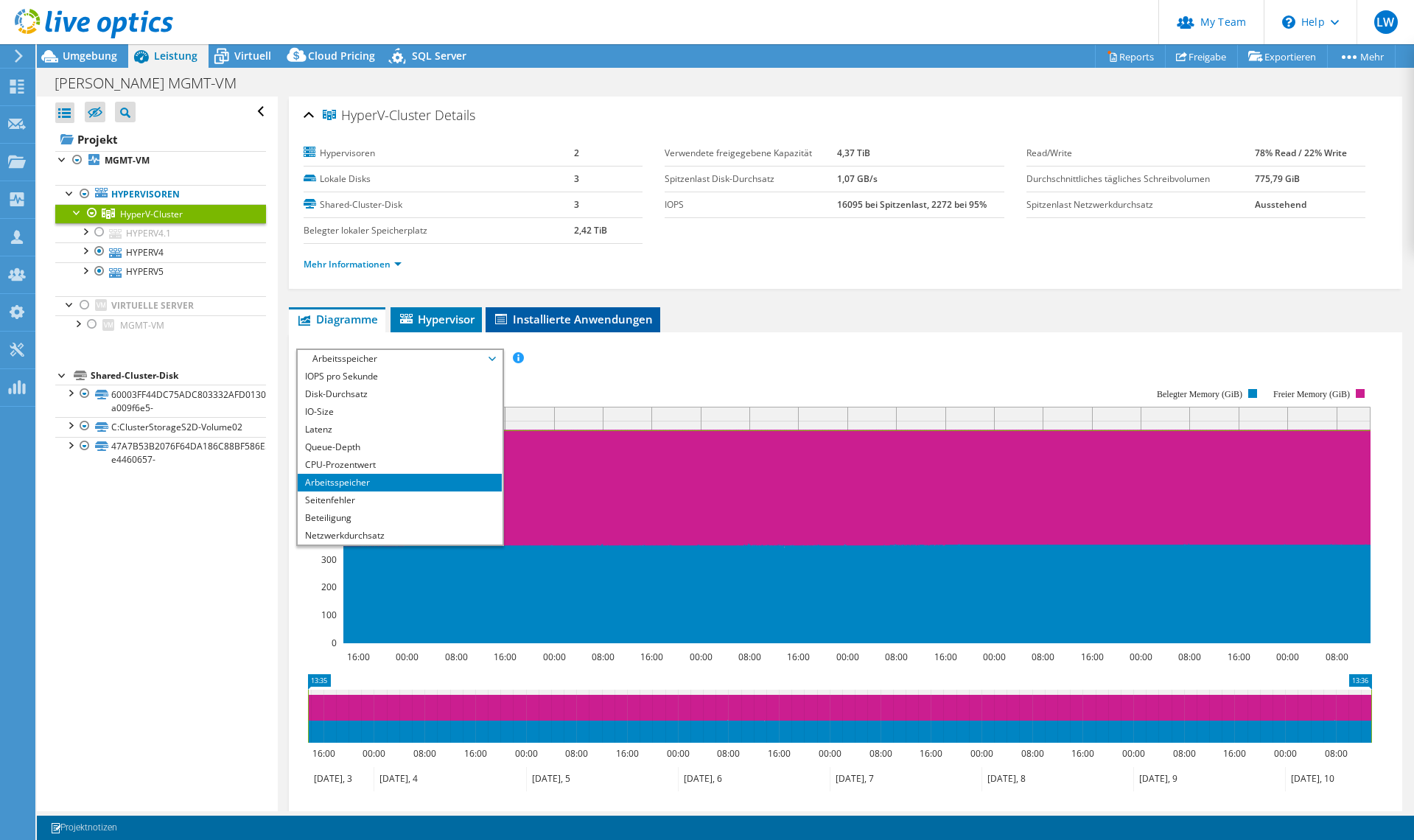
drag, startPoint x: 691, startPoint y: 355, endPoint x: 556, endPoint y: 309, distance: 142.6
click at [691, 355] on div "IOPS pro Sekunde Disk-Durchsatz IO-Size Latenz Queue-Depth CPU-Prozentwert Arbe…" at bounding box center [845, 358] width 1099 height 20
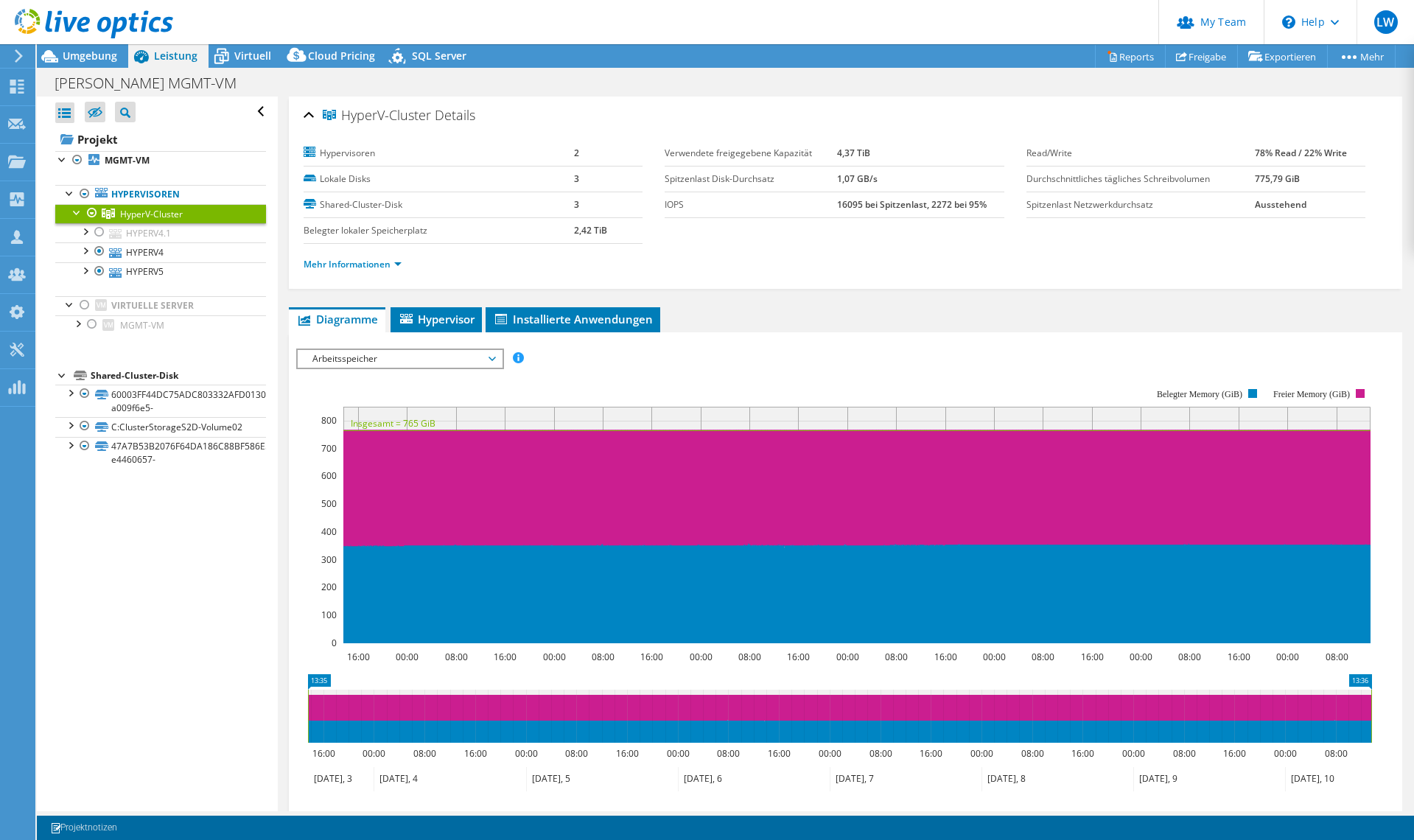
click at [336, 370] on rect at bounding box center [833, 515] width 1076 height 295
click at [394, 365] on span "Arbeitsspeicher" at bounding box center [400, 359] width 189 height 18
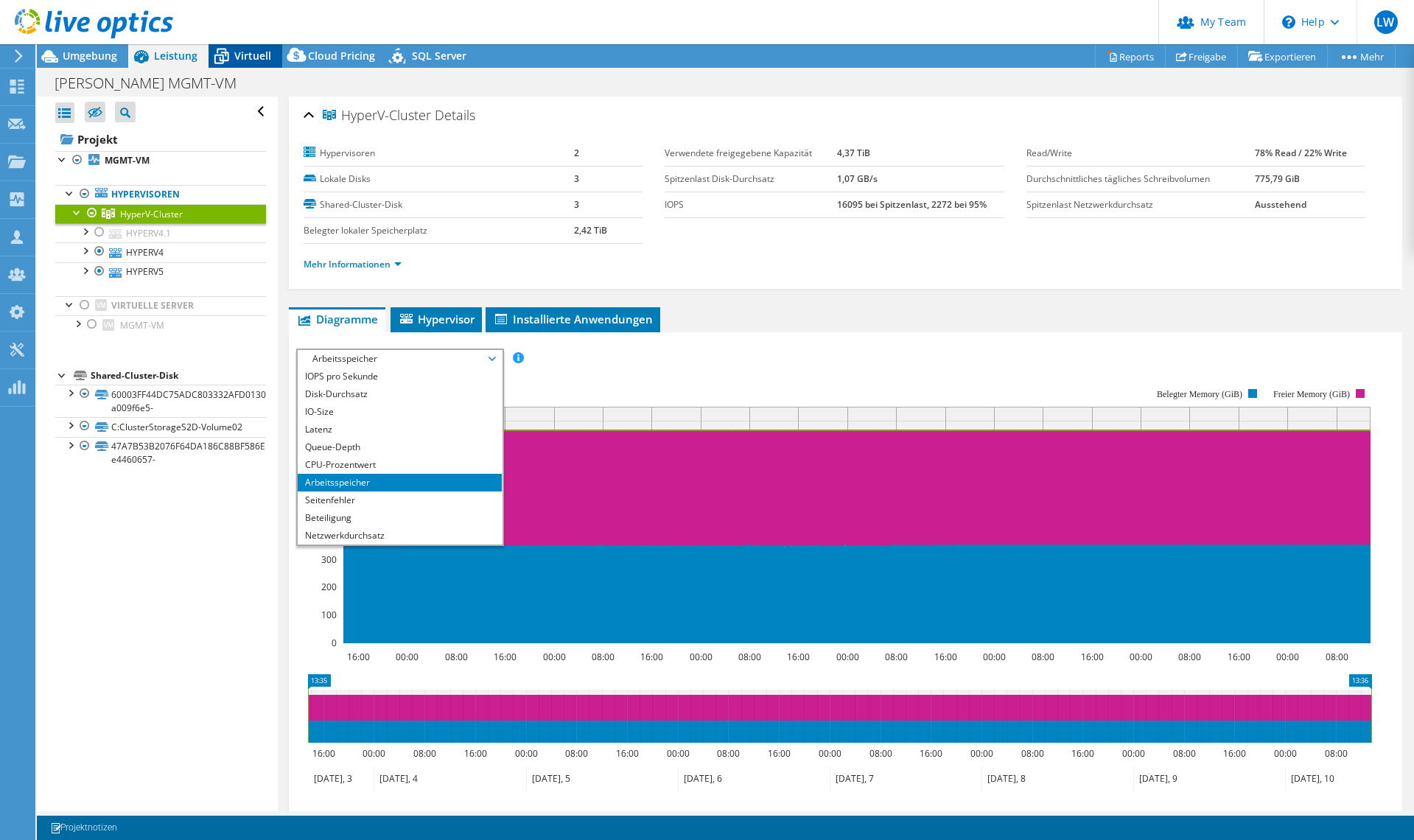
click at [239, 51] on span "Virtuell" at bounding box center [252, 55] width 36 height 14
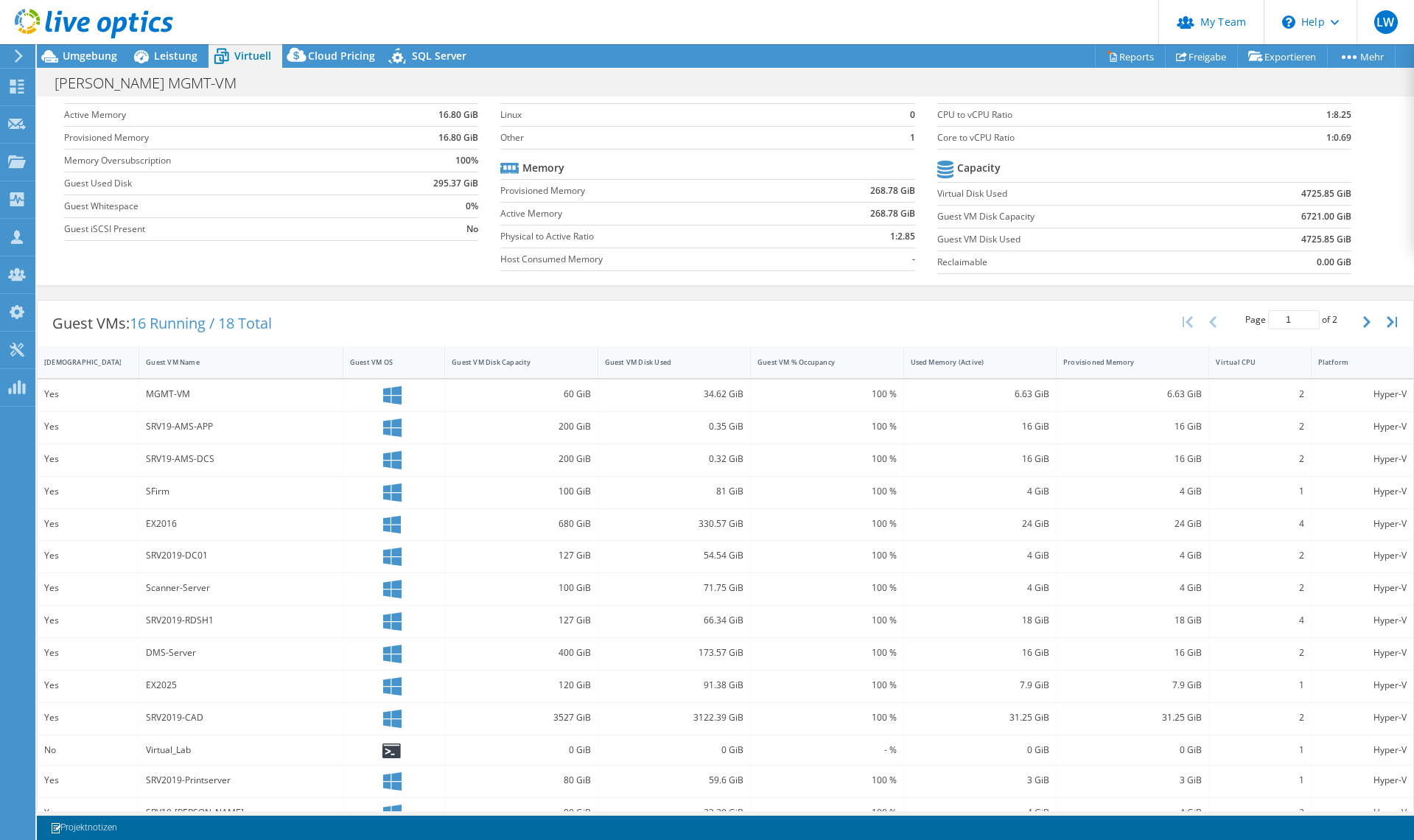
scroll to position [143, 0]
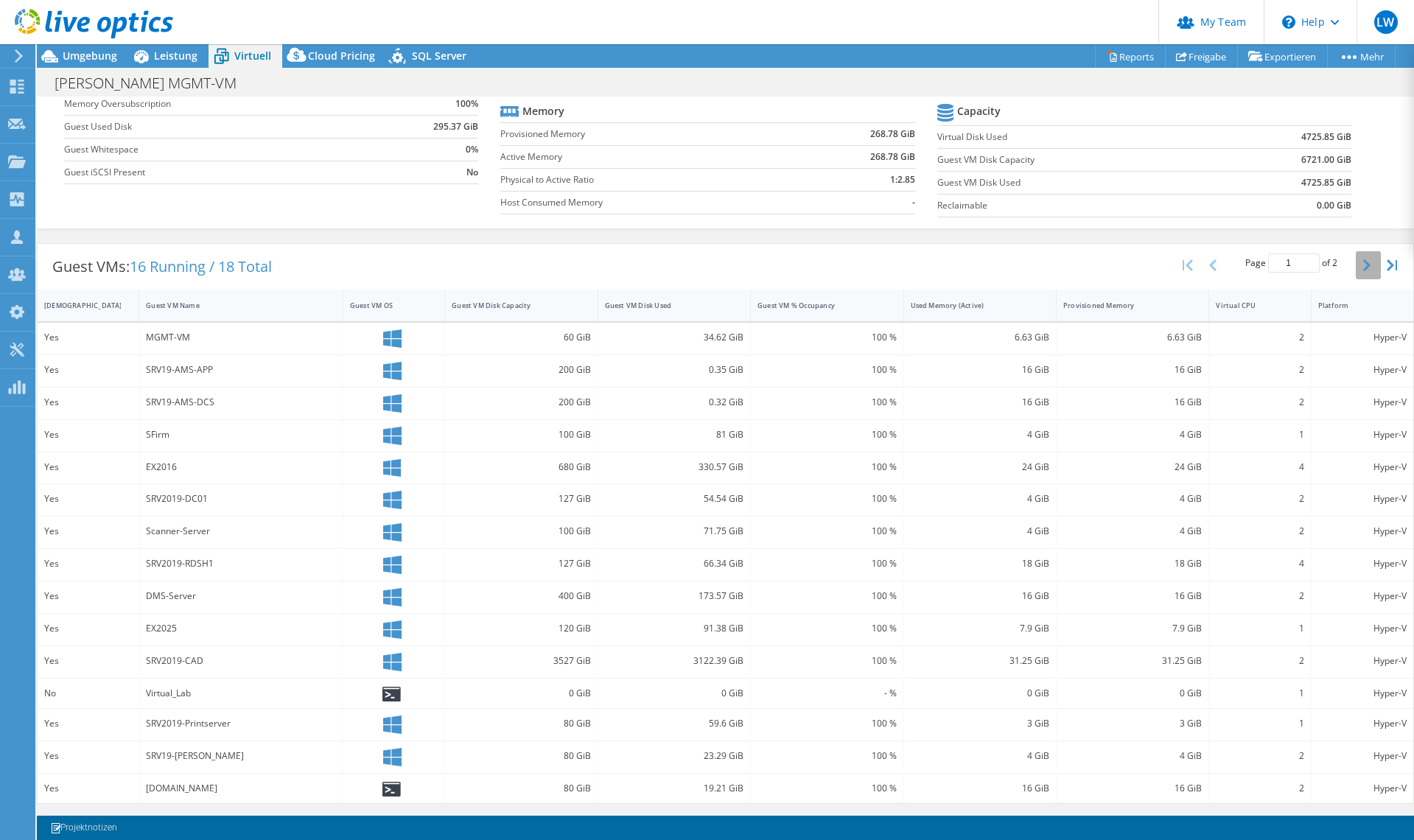
click at [1363, 270] on icon "button" at bounding box center [1366, 266] width 7 height 12
type input "2"
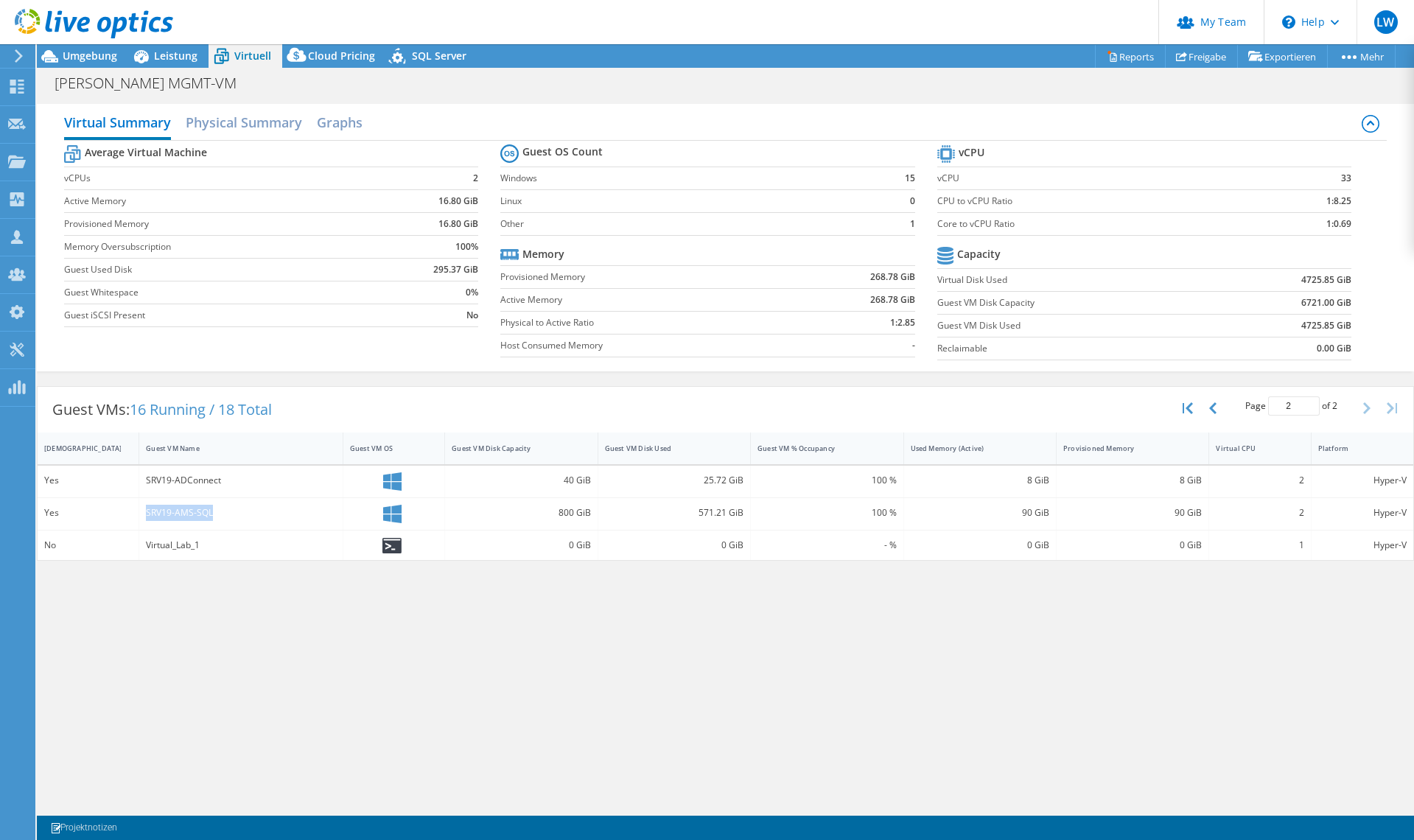
drag, startPoint x: 146, startPoint y: 514, endPoint x: 304, endPoint y: 514, distance: 158.0
click at [304, 514] on div "SRV19-AMS-SQL" at bounding box center [241, 513] width 204 height 31
drag, startPoint x: 1012, startPoint y: 513, endPoint x: 1216, endPoint y: 512, distance: 204.0
click at [1216, 512] on div "Yes SRV19-AMS-SQL 800 GiB 571.21 GiB 100 % 90 GiB 90 GiB 2 Hyper-V" at bounding box center [725, 513] width 1376 height 31
drag, startPoint x: 1102, startPoint y: 720, endPoint x: 1078, endPoint y: 646, distance: 77.8
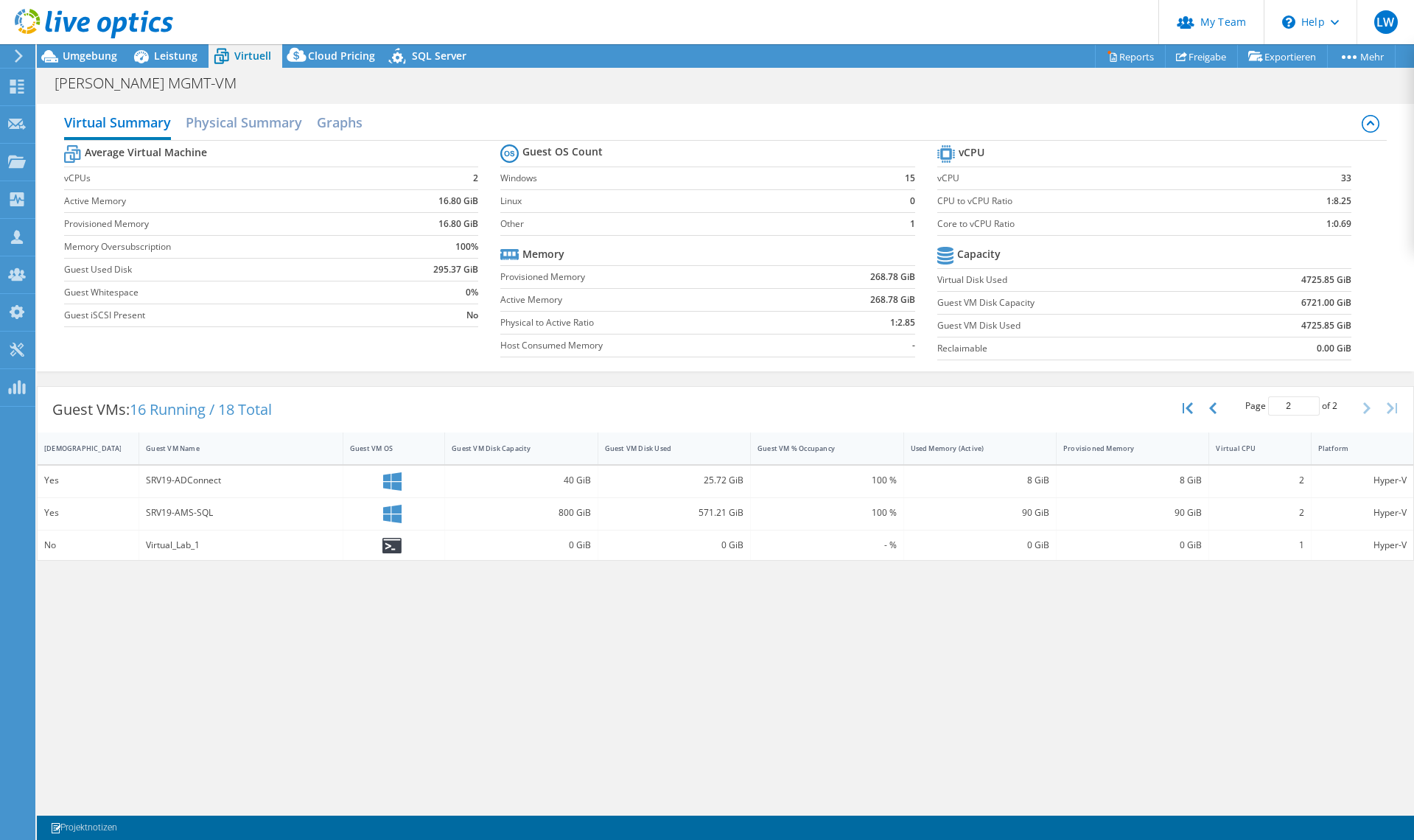
click at [1102, 720] on div "Virtual Summary Physical Summary Graphs Average Virtual Machine vCPUs 2 Active …" at bounding box center [725, 453] width 1378 height 714
click at [322, 119] on h2 "Graphs" at bounding box center [339, 123] width 45 height 32
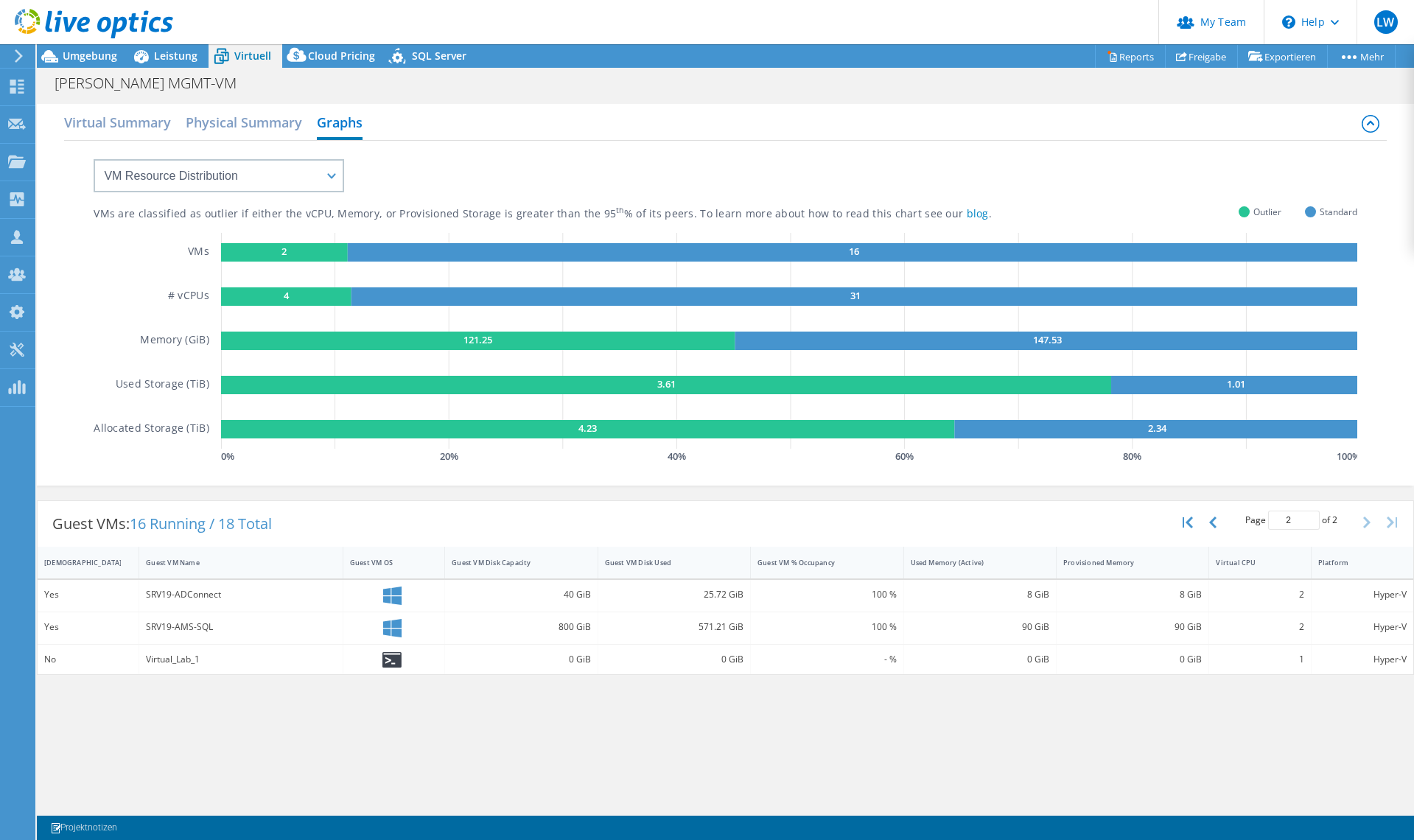
click at [184, 632] on div "SRV19-AMS-SQL" at bounding box center [240, 627] width 190 height 16
drag, startPoint x: 215, startPoint y: 152, endPoint x: 215, endPoint y: 174, distance: 22.0
click at [215, 152] on div "VM Resource Distribution Provisioning Contrast Over Provisioning" at bounding box center [204, 166] width 280 height 51
click at [215, 180] on select "VM Resource Distribution Provisioning Contrast Over Provisioning" at bounding box center [218, 176] width 251 height 33
select select "Over Provisioning"
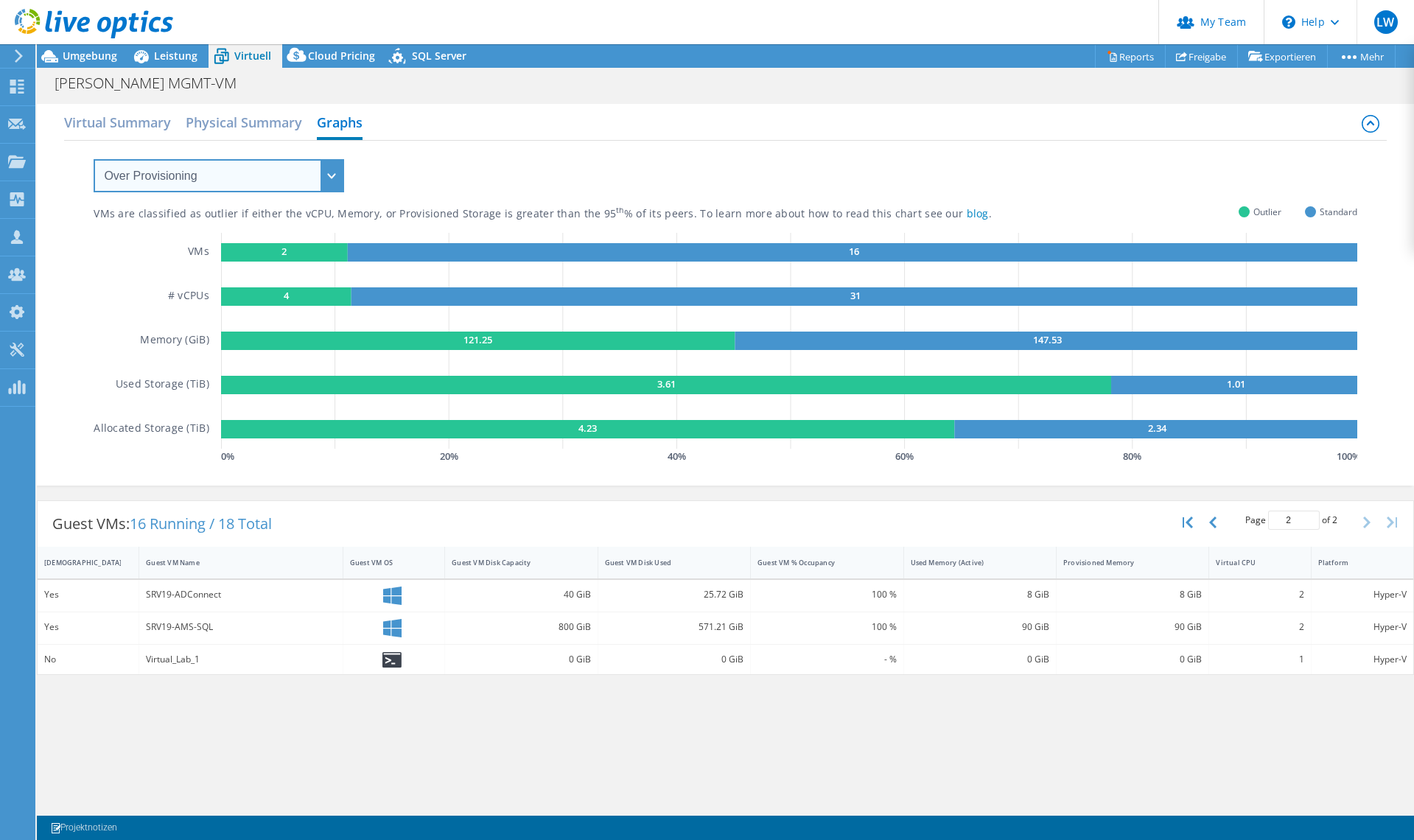
click at [93, 159] on select "VM Resource Distribution Provisioning Contrast Over Provisioning" at bounding box center [218, 176] width 251 height 33
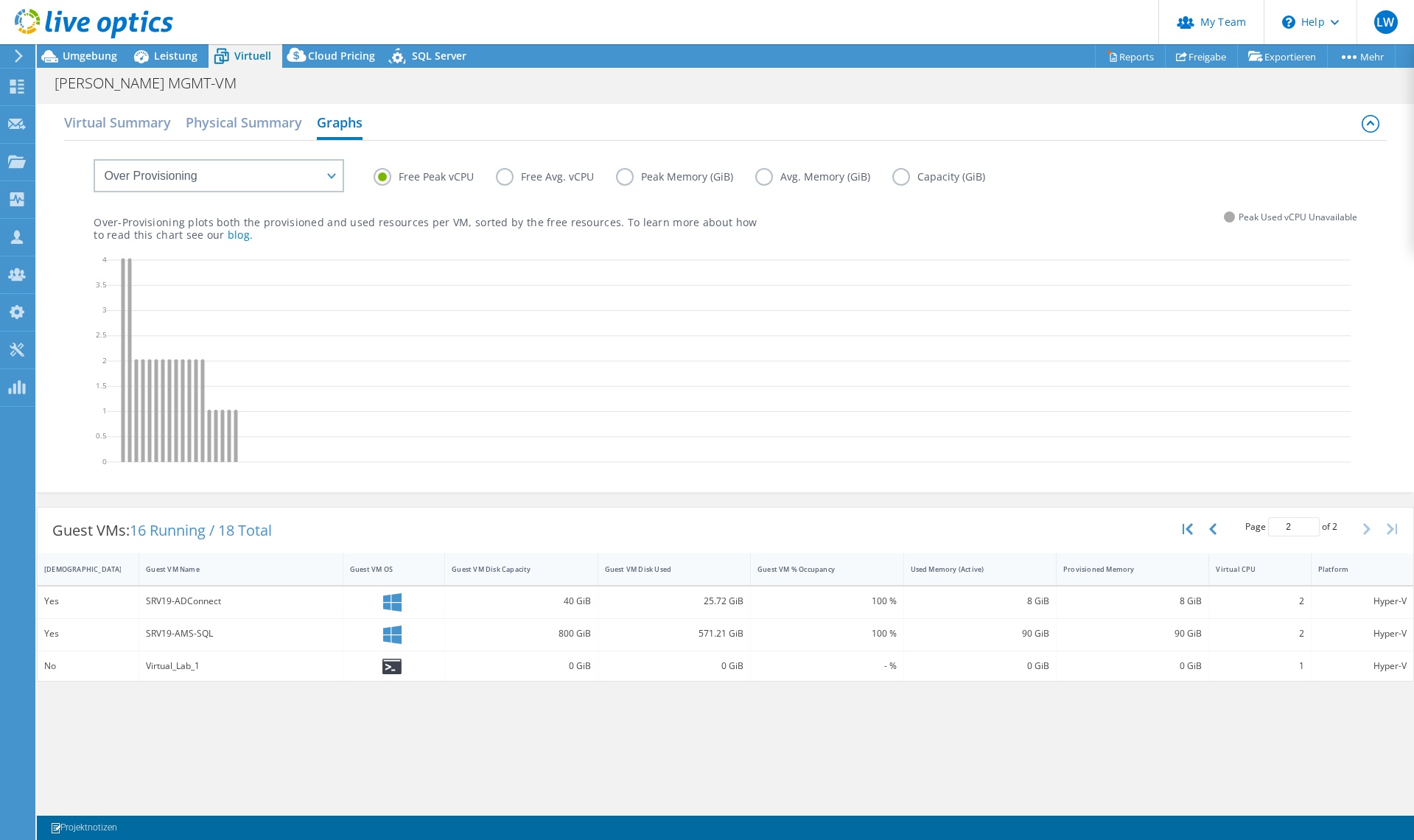
click at [628, 179] on label "Peak Memory (GiB)" at bounding box center [686, 177] width 140 height 18
click at [0, 0] on input "Peak Memory (GiB)" at bounding box center [0, 0] width 0 height 0
drag, startPoint x: 1005, startPoint y: 632, endPoint x: 1210, endPoint y: 633, distance: 205.0
click at [1210, 633] on div "Yes SRV19-AMS-SQL 800 GiB 571.21 GiB 100 % 90 GiB 90 GiB 2 Hyper-V" at bounding box center [725, 634] width 1376 height 31
click at [1073, 723] on div "Virtual Summary Physical Summary Graphs VM Resource Distribution Provisioning C…" at bounding box center [725, 453] width 1378 height 714
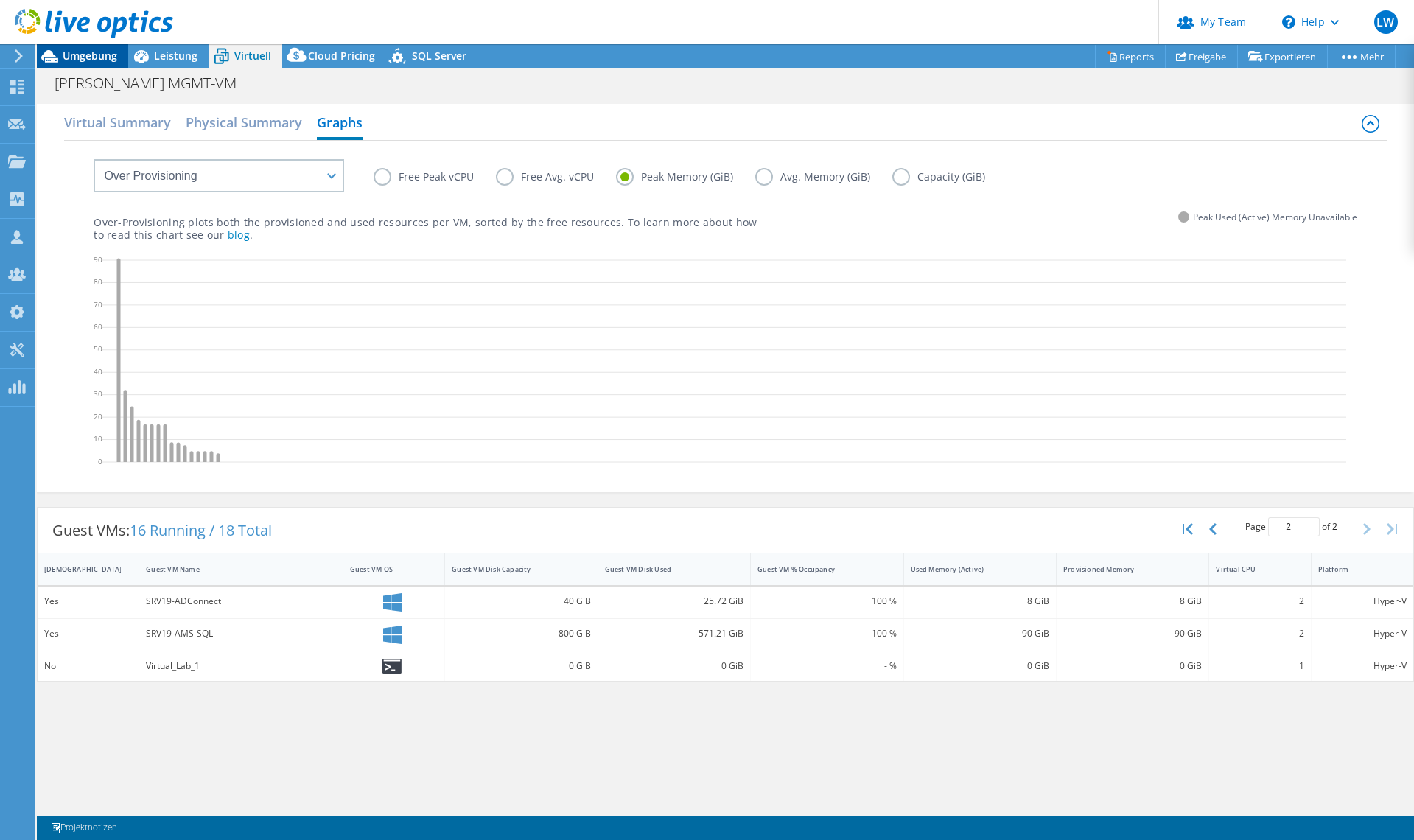
click at [88, 62] on span "Umgebung" at bounding box center [90, 55] width 54 height 14
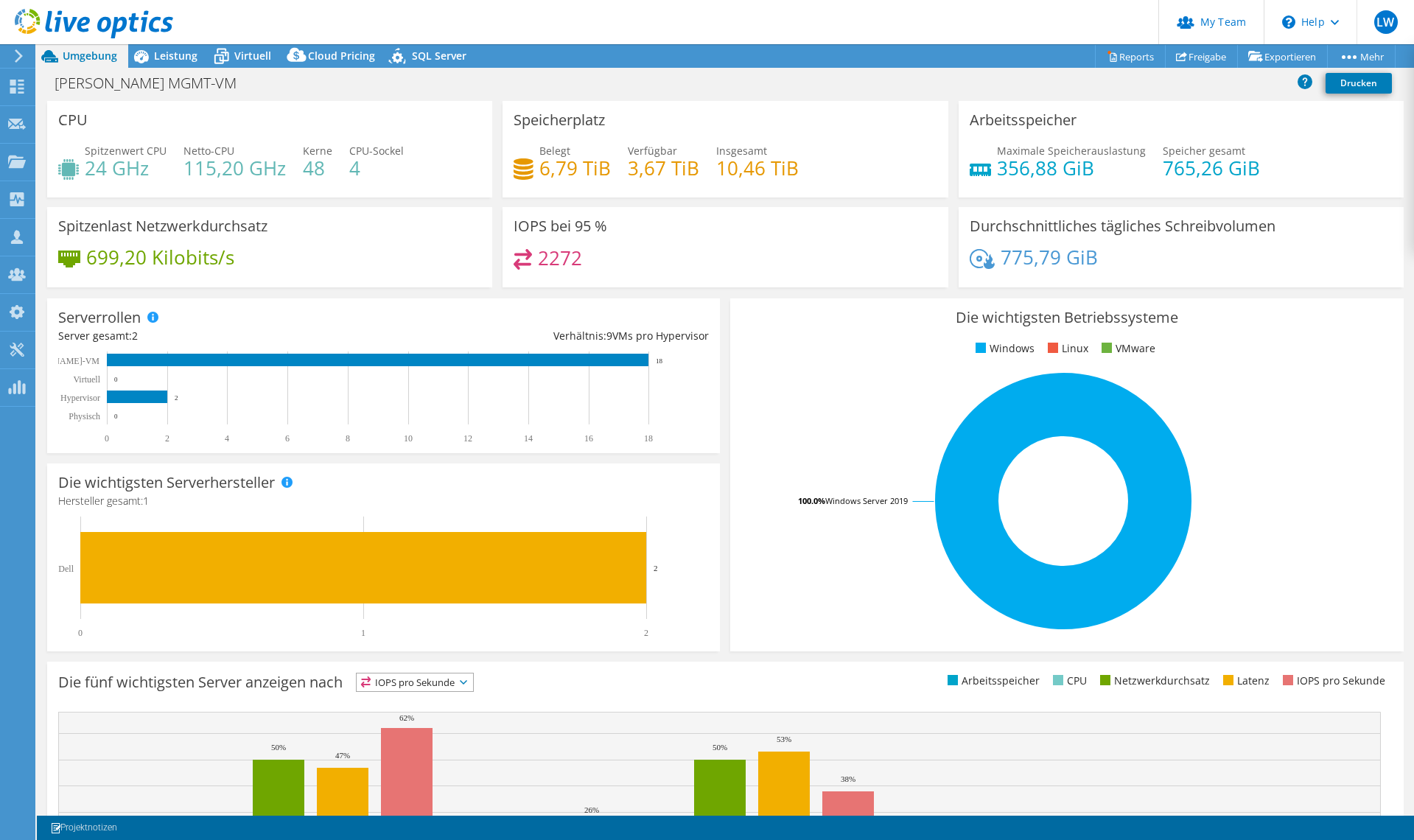
click at [725, 296] on div "Die wichtigsten Betriebssysteme Windows Linux VMware 100.0% Windows Server 2019" at bounding box center [1067, 474] width 683 height 363
drag, startPoint x: 1064, startPoint y: 165, endPoint x: 1011, endPoint y: 176, distance: 54.1
click at [1012, 176] on h4 "356,88 GiB" at bounding box center [1071, 167] width 149 height 16
drag, startPoint x: 883, startPoint y: 279, endPoint x: 723, endPoint y: 296, distance: 160.9
click at [880, 280] on div "2272" at bounding box center [725, 265] width 423 height 31
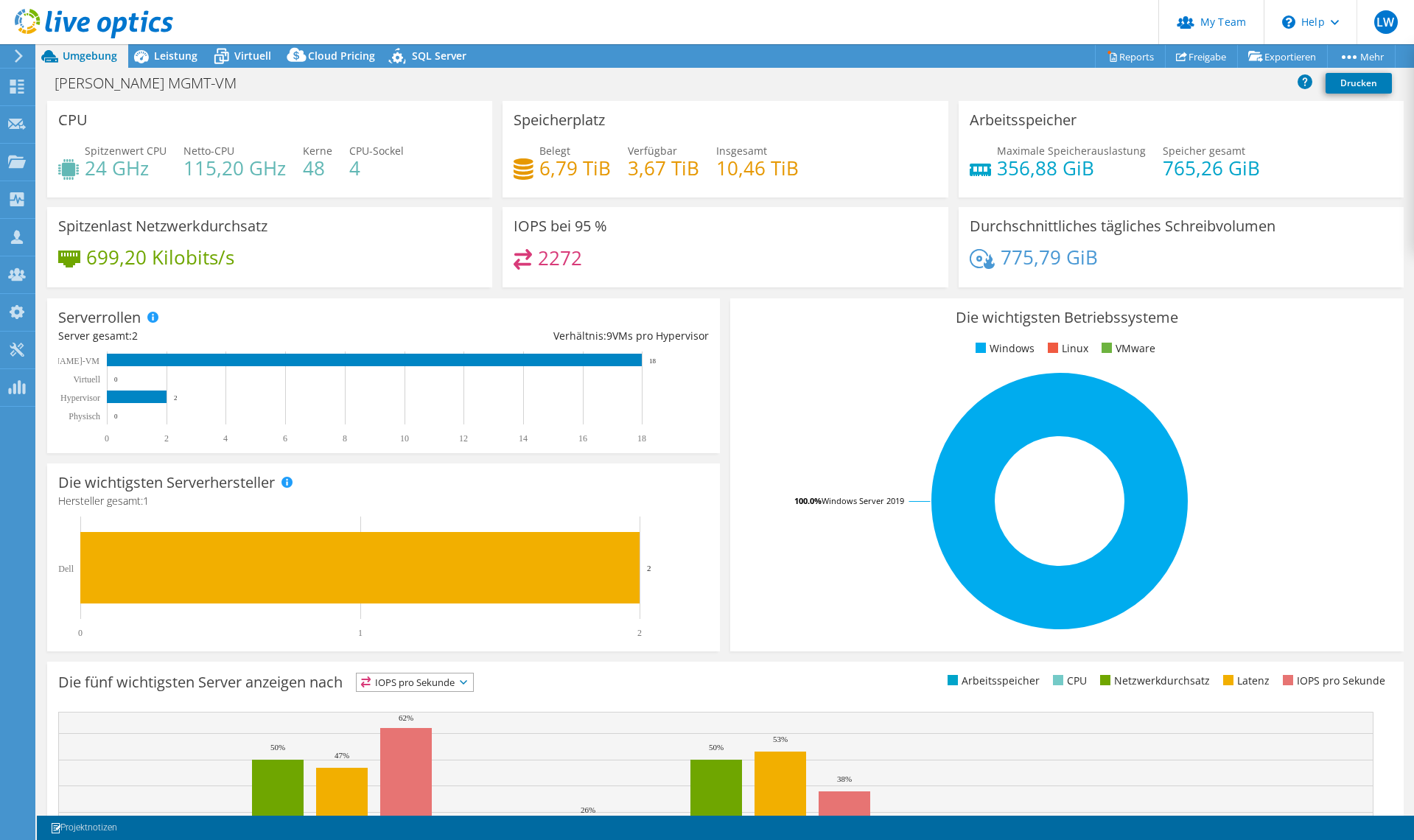
select select "USD"
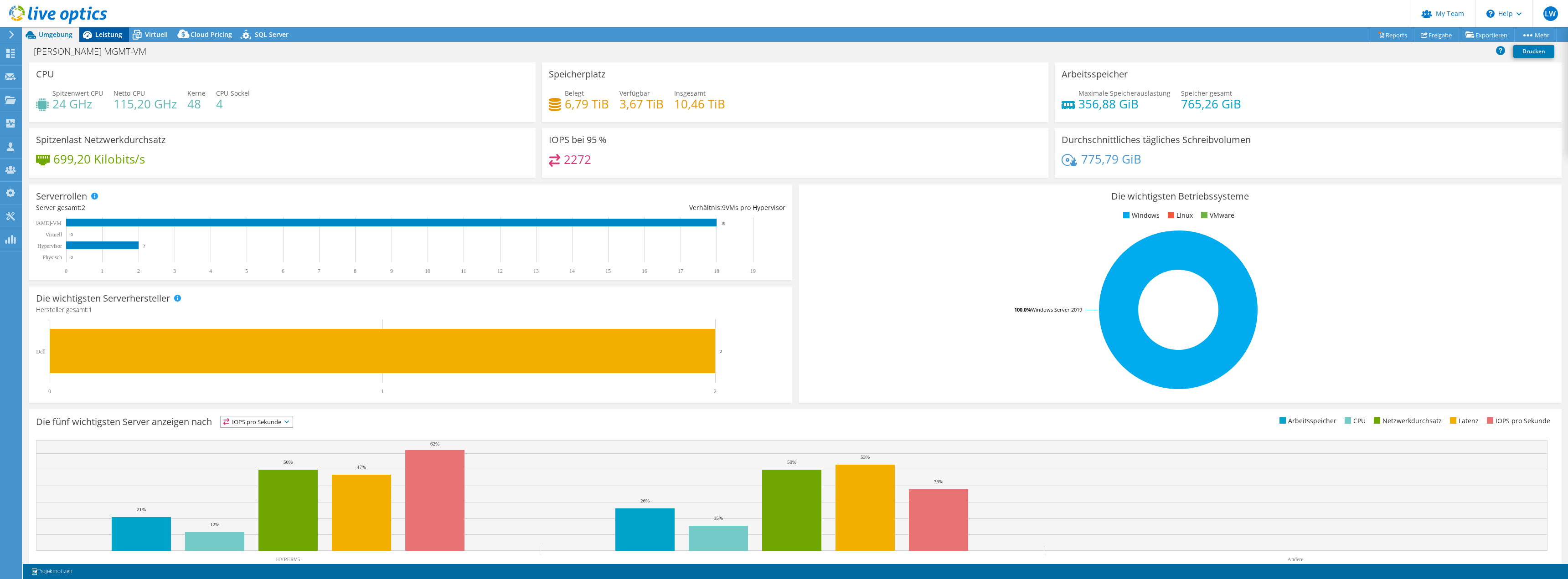
click at [113, 30] on span "Leistung" at bounding box center [109, 34] width 27 height 9
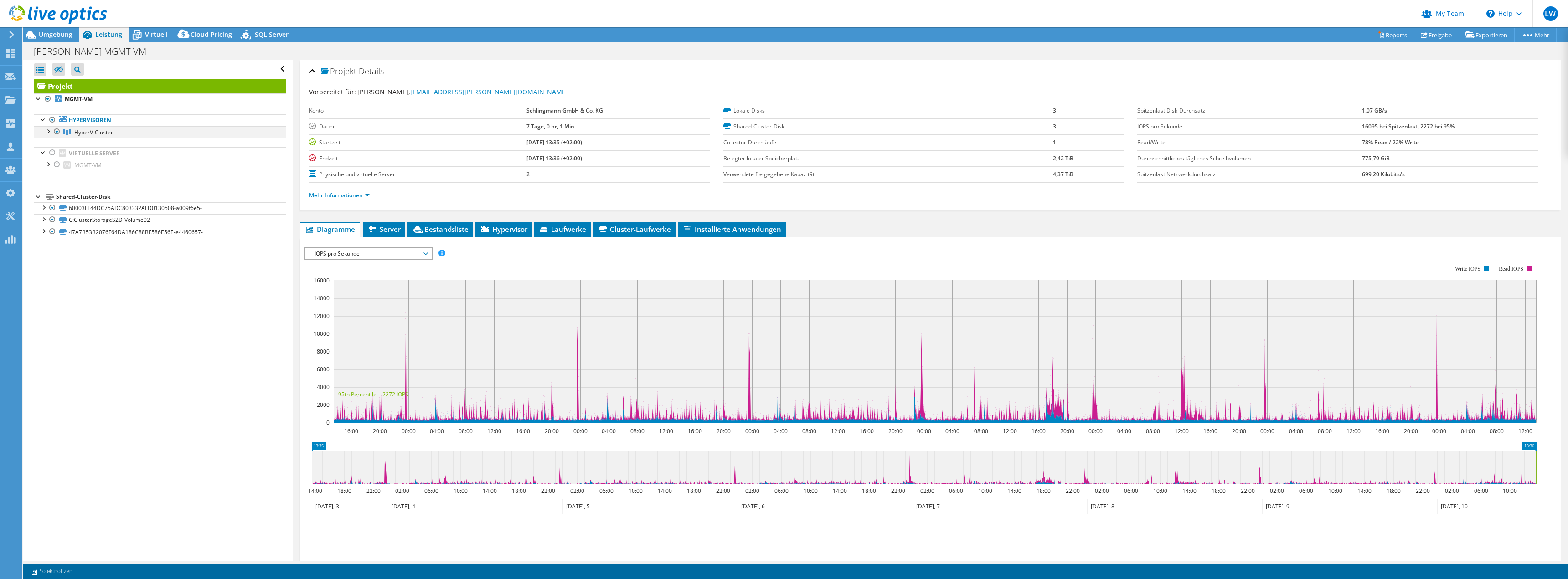
click at [48, 131] on div at bounding box center [47, 130] width 9 height 9
click at [55, 144] on div at bounding box center [52, 142] width 9 height 9
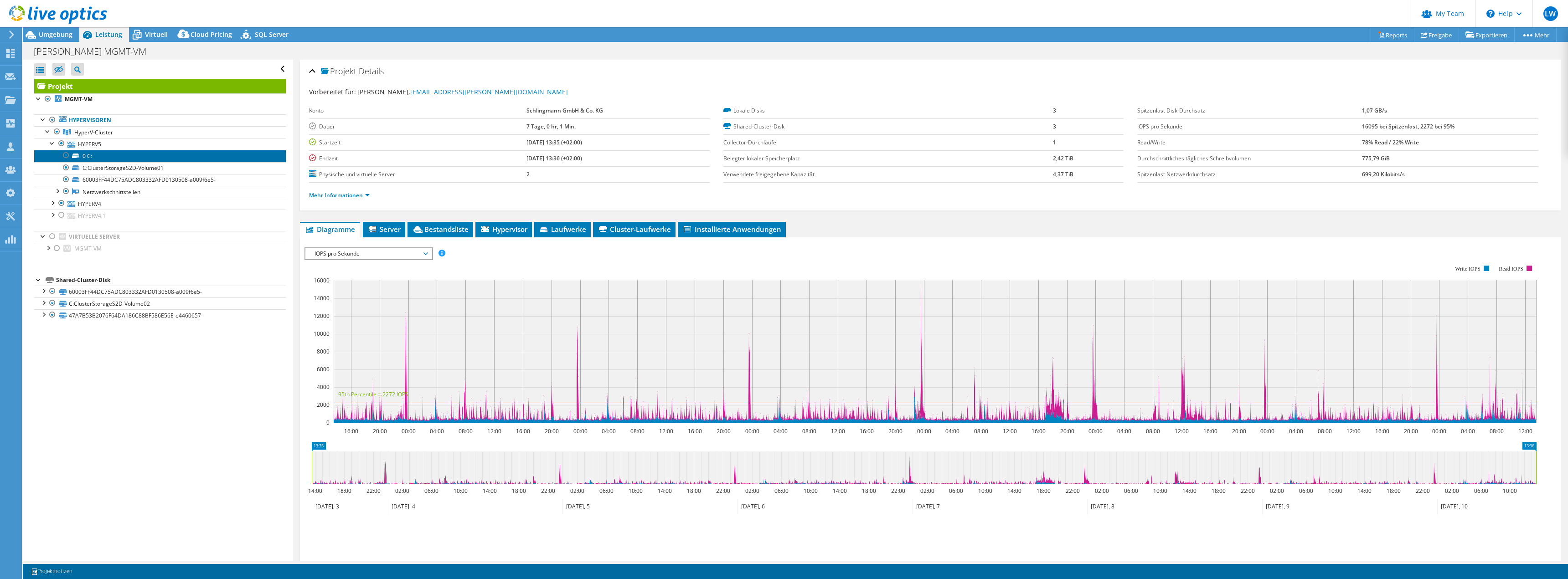
click at [103, 157] on link "0 C:" at bounding box center [159, 155] width 251 height 12
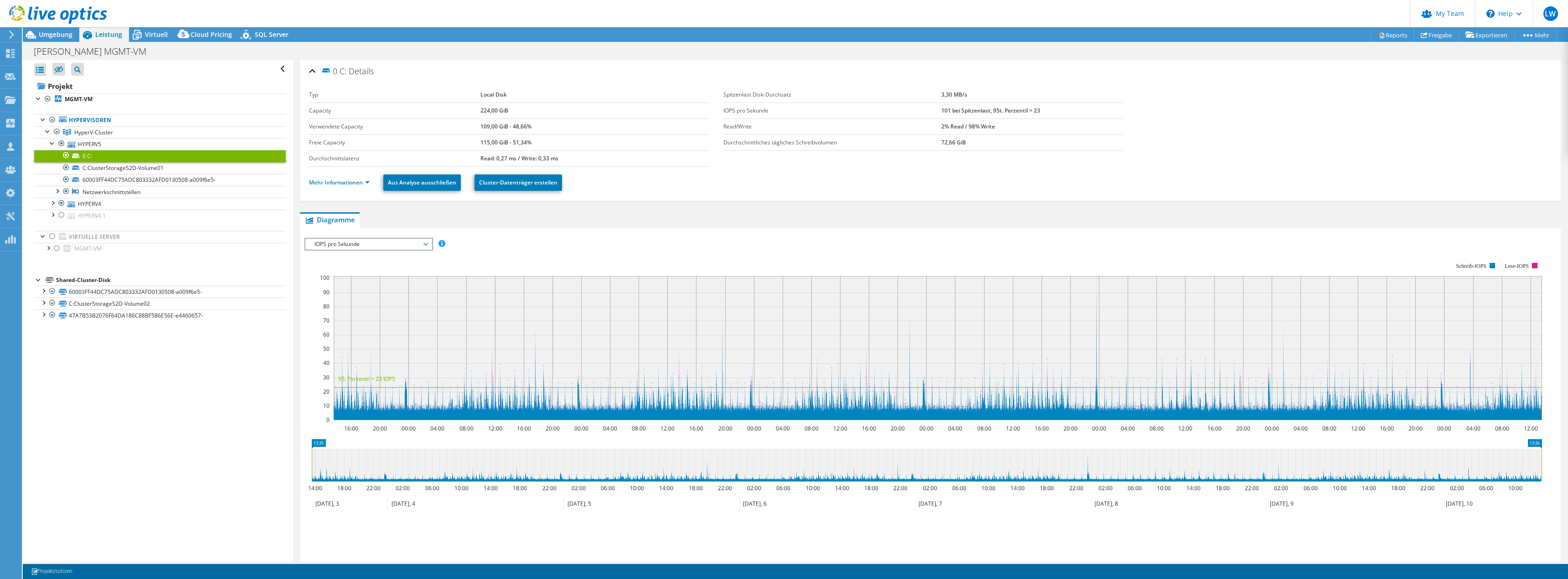
drag, startPoint x: 474, startPoint y: 108, endPoint x: 575, endPoint y: 115, distance: 101.2
click at [575, 115] on tr "Capacity 224,00 GiB" at bounding box center [509, 110] width 400 height 16
click at [603, 114] on td "224,00 GiB" at bounding box center [595, 110] width 229 height 16
click at [136, 168] on link "C:ClusterStorageS2D-Volume01" at bounding box center [159, 168] width 251 height 12
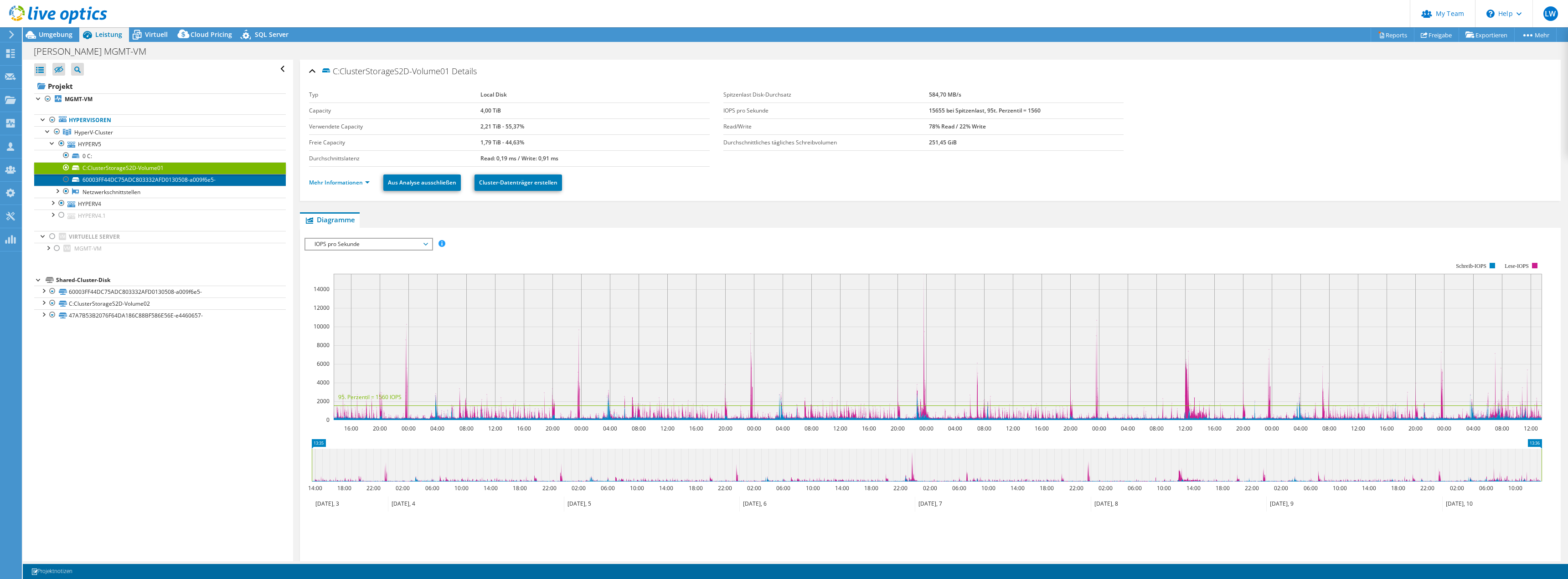
click at [144, 182] on link "60003FF44DC75ADC803332AFD0130508-a009f6e5-" at bounding box center [159, 179] width 251 height 12
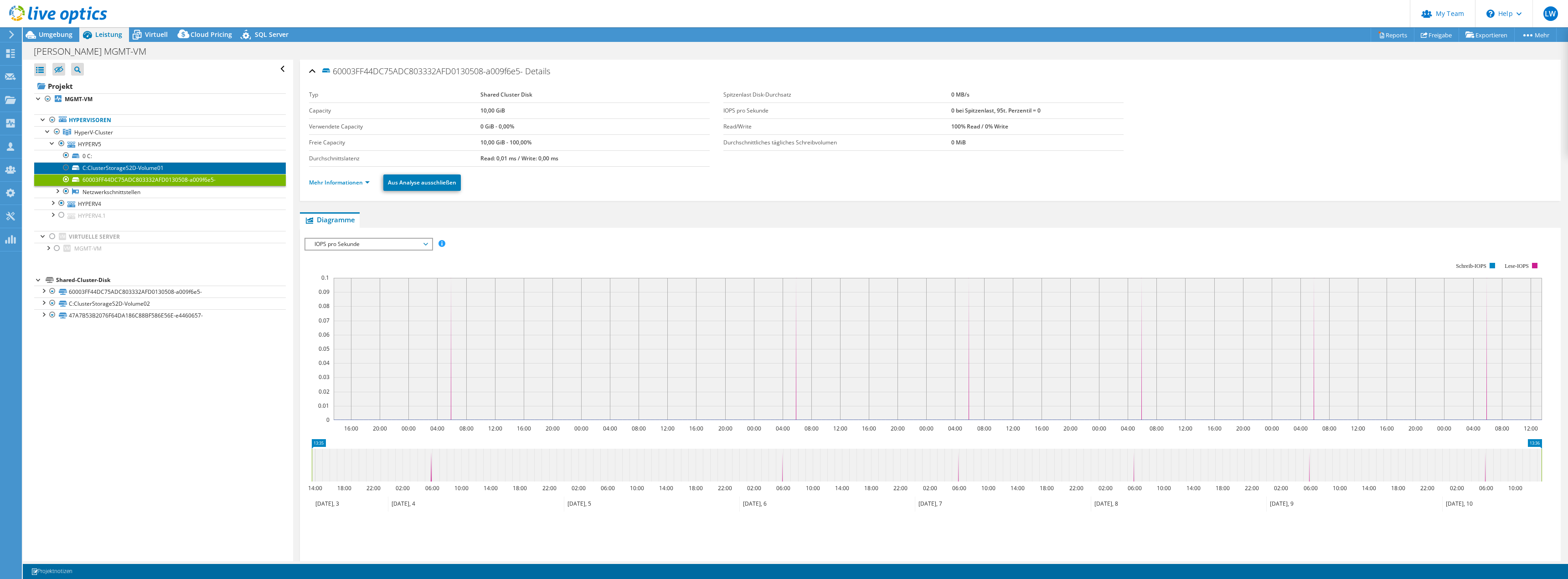
click at [133, 169] on link "C:ClusterStorageS2D-Volume01" at bounding box center [159, 168] width 251 height 12
click at [144, 154] on link "0 C:" at bounding box center [159, 155] width 251 height 12
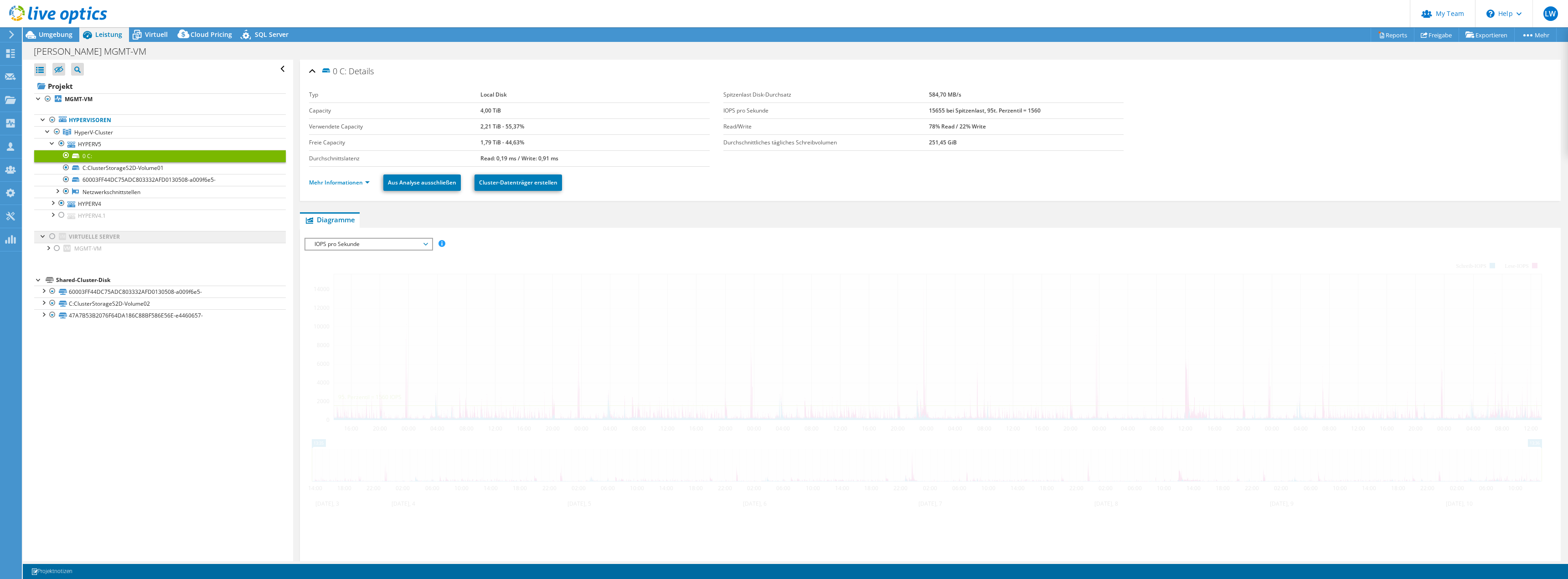
click at [52, 204] on div at bounding box center [52, 202] width 9 height 9
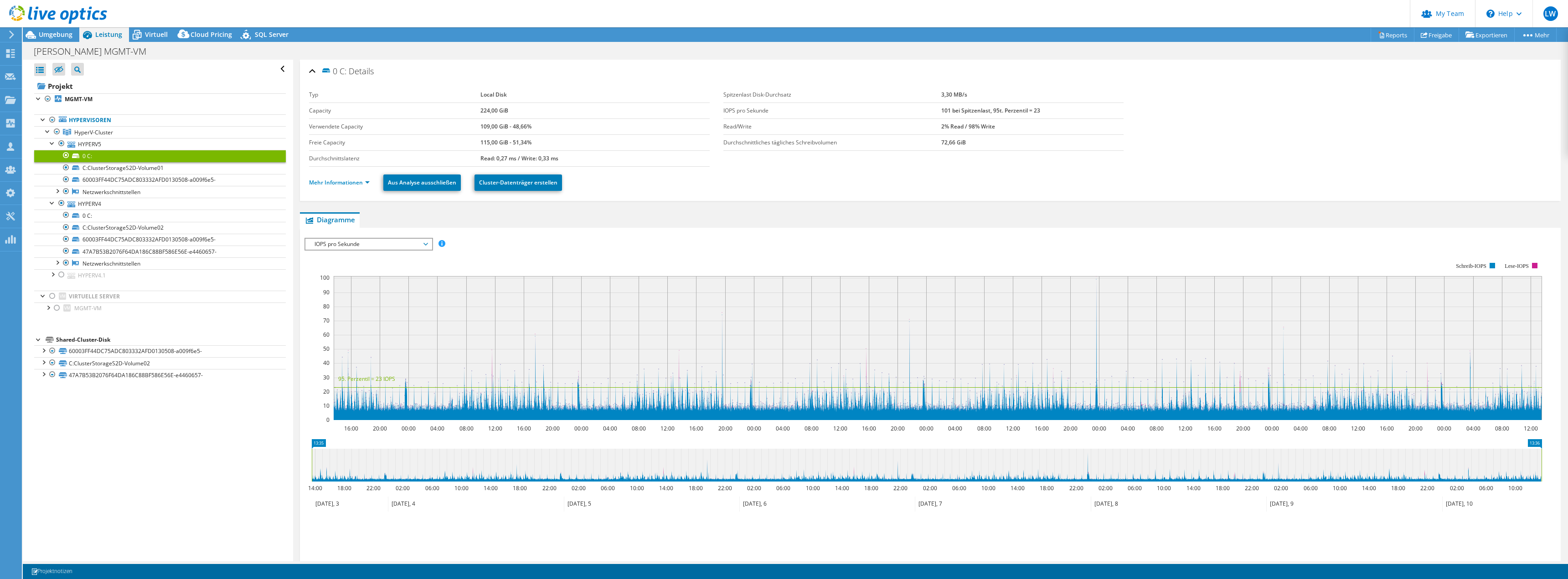
click at [35, 15] on use at bounding box center [58, 15] width 98 height 18
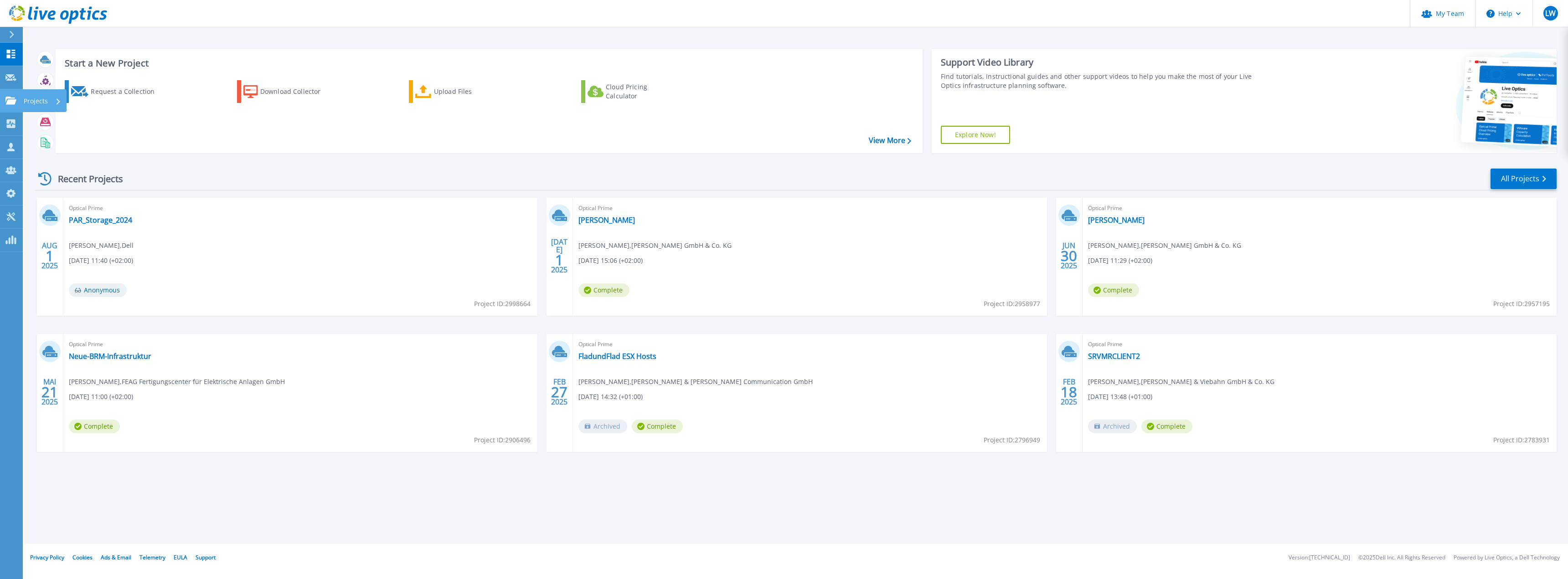
click at [10, 103] on icon at bounding box center [11, 100] width 11 height 8
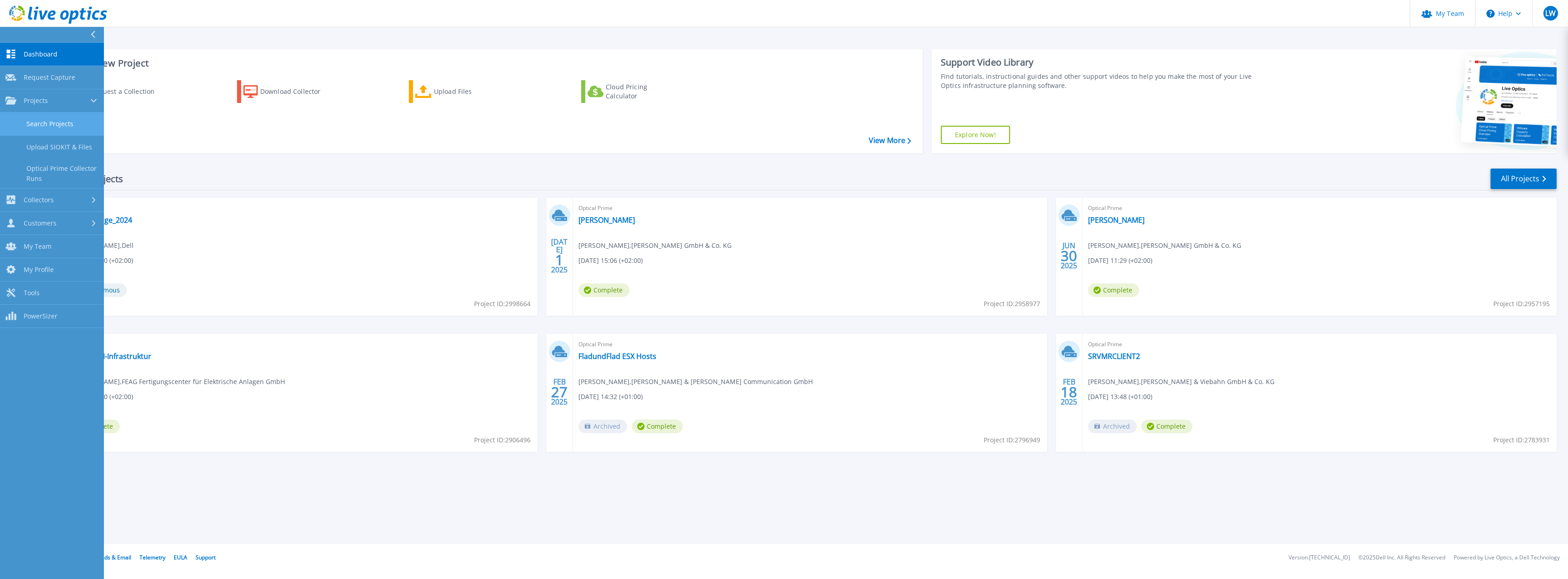
click at [33, 120] on link "Search Projects" at bounding box center [52, 124] width 104 height 23
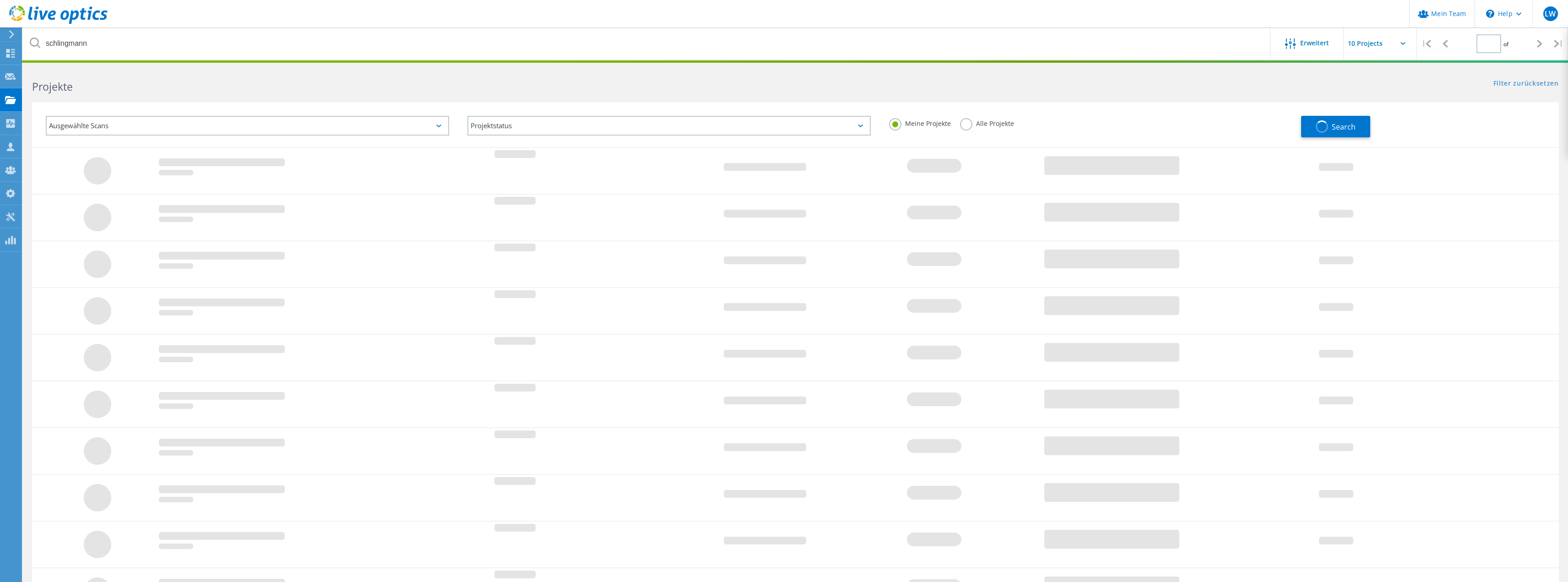
type input "1"
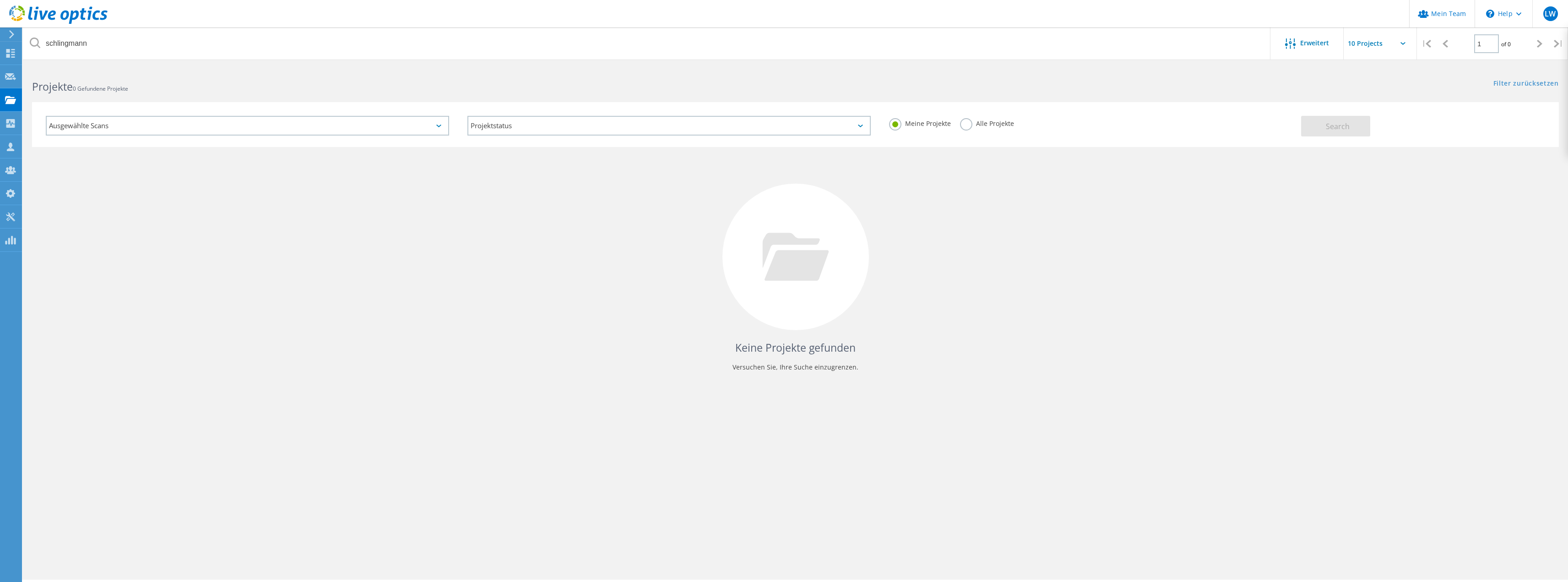
click at [985, 120] on label "Alle Projekte" at bounding box center [987, 122] width 54 height 9
click at [0, 0] on input "Alle Projekte" at bounding box center [0, 0] width 0 height 0
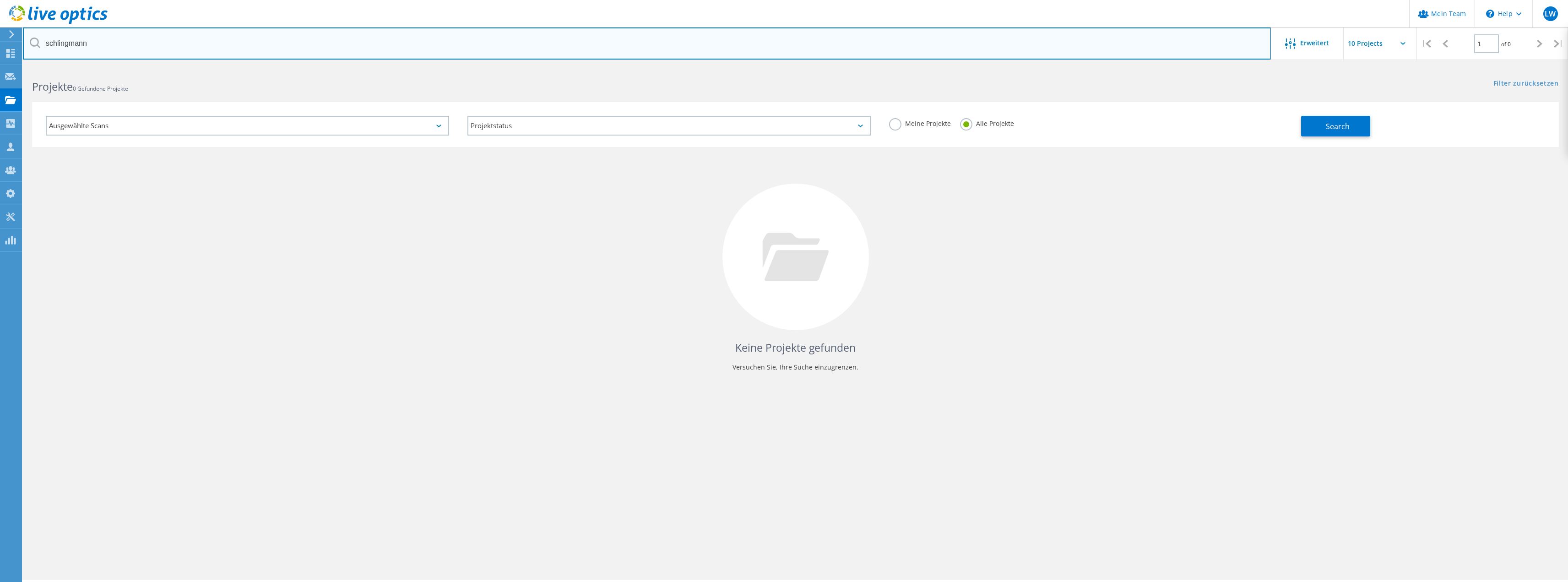
drag, startPoint x: 144, startPoint y: 47, endPoint x: 0, endPoint y: 39, distance: 144.2
click at [0, 67] on div "Mein Team \n Help Explore Helpful Articles Contact Support LW Partner-Teamadmin…" at bounding box center [784, 337] width 1568 height 540
type input "s"
type input "yanmar"
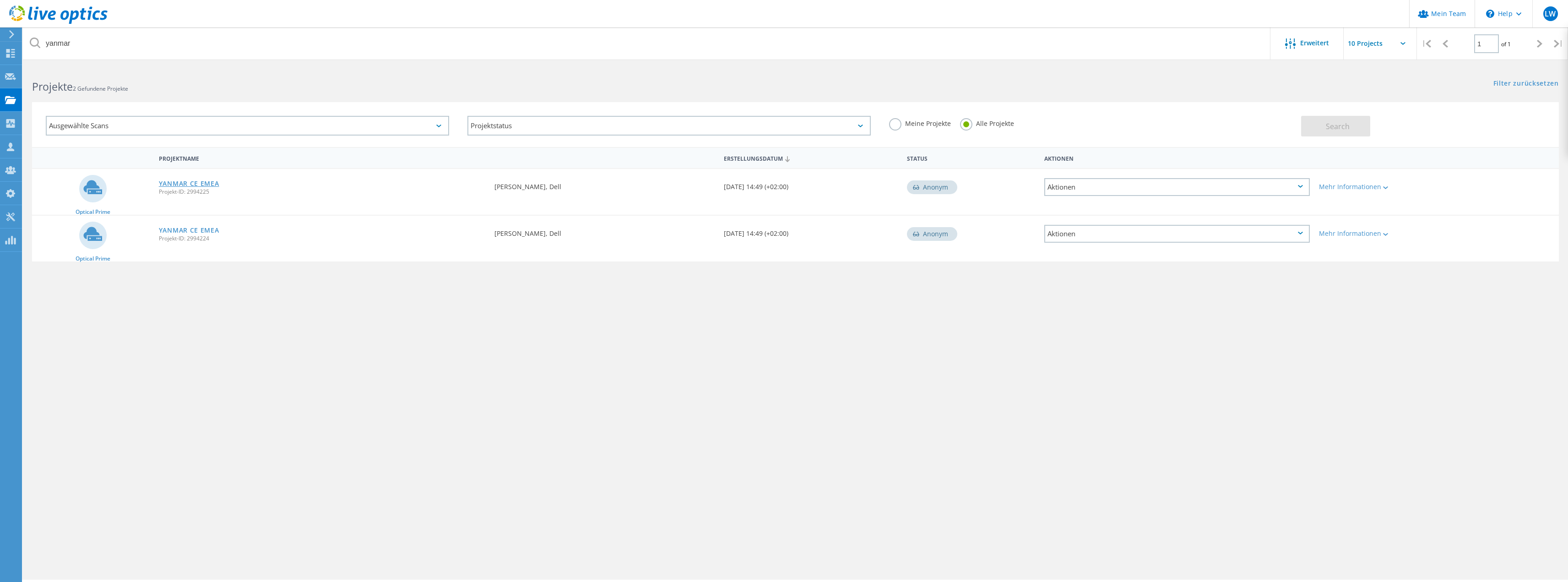
click at [195, 183] on link "YANMAR CE EMEA" at bounding box center [189, 183] width 61 height 6
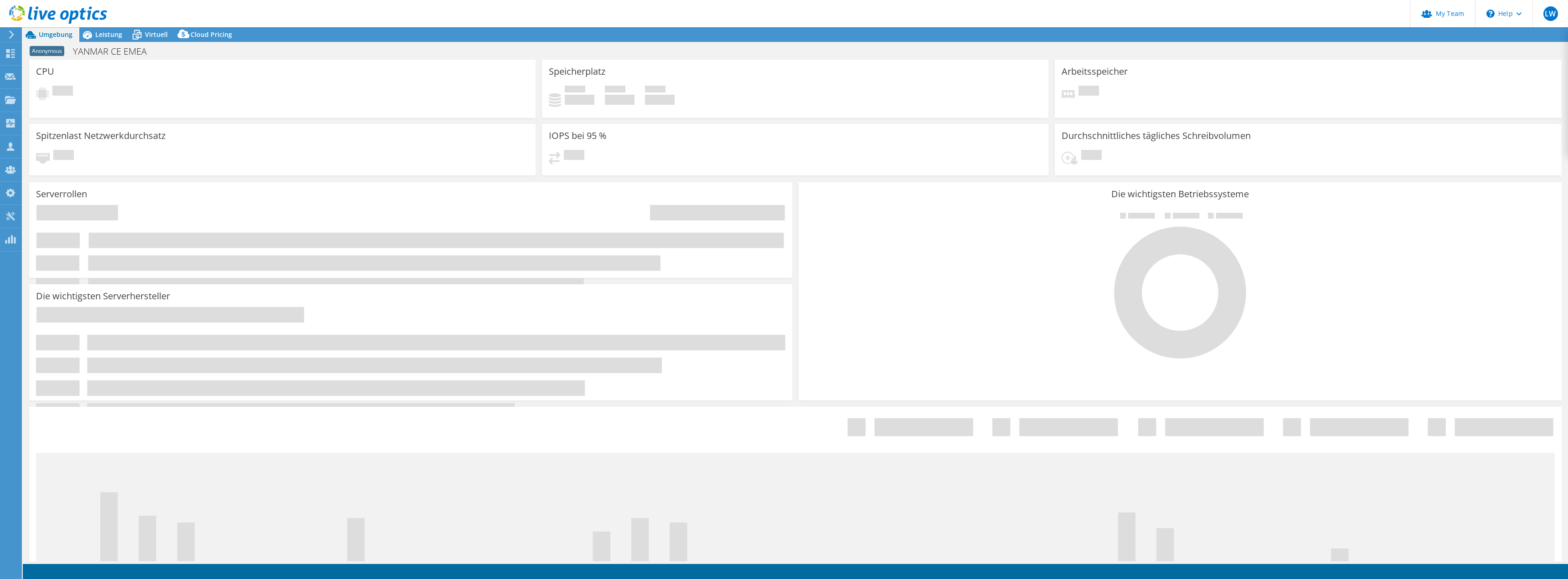
select select "USD"
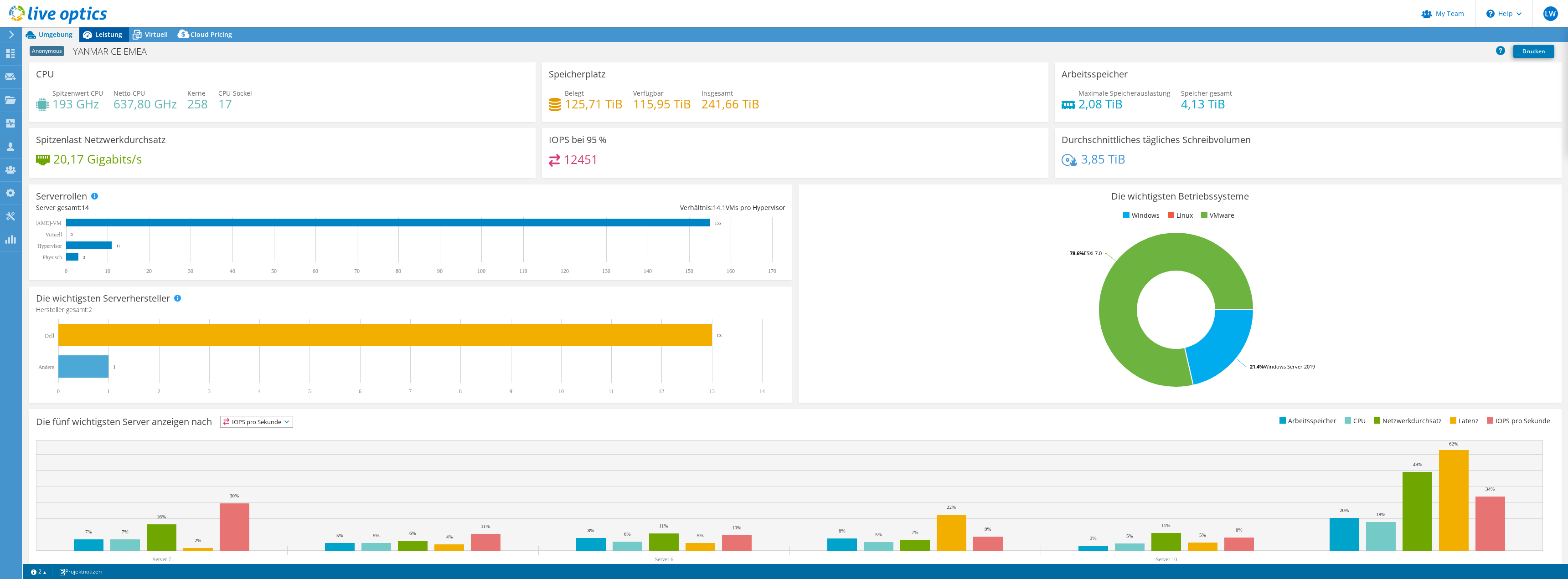
click at [111, 30] on div "Leistung" at bounding box center [104, 35] width 50 height 15
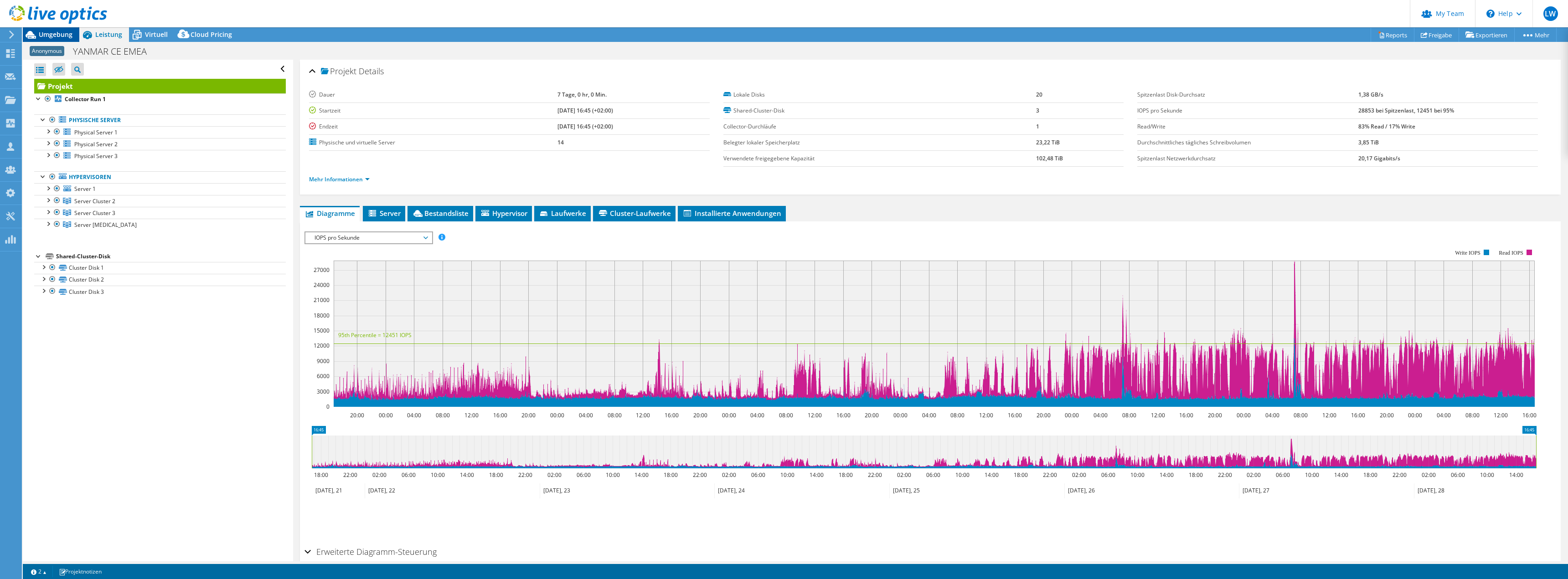
click at [60, 38] on span "Umgebung" at bounding box center [55, 34] width 33 height 9
